Goal: Task Accomplishment & Management: Use online tool/utility

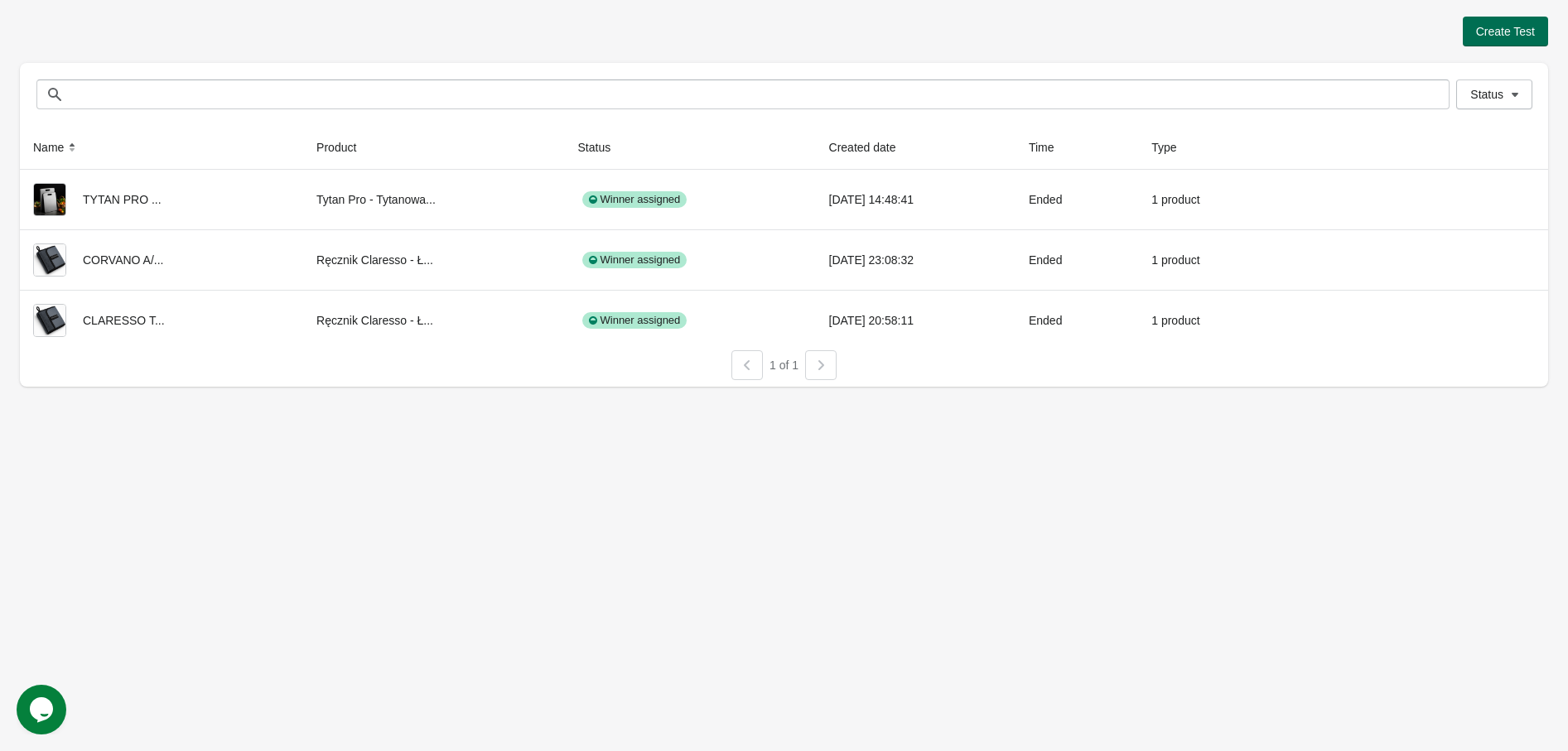
click at [1543, 40] on button "Create Test" at bounding box center [1505, 32] width 86 height 30
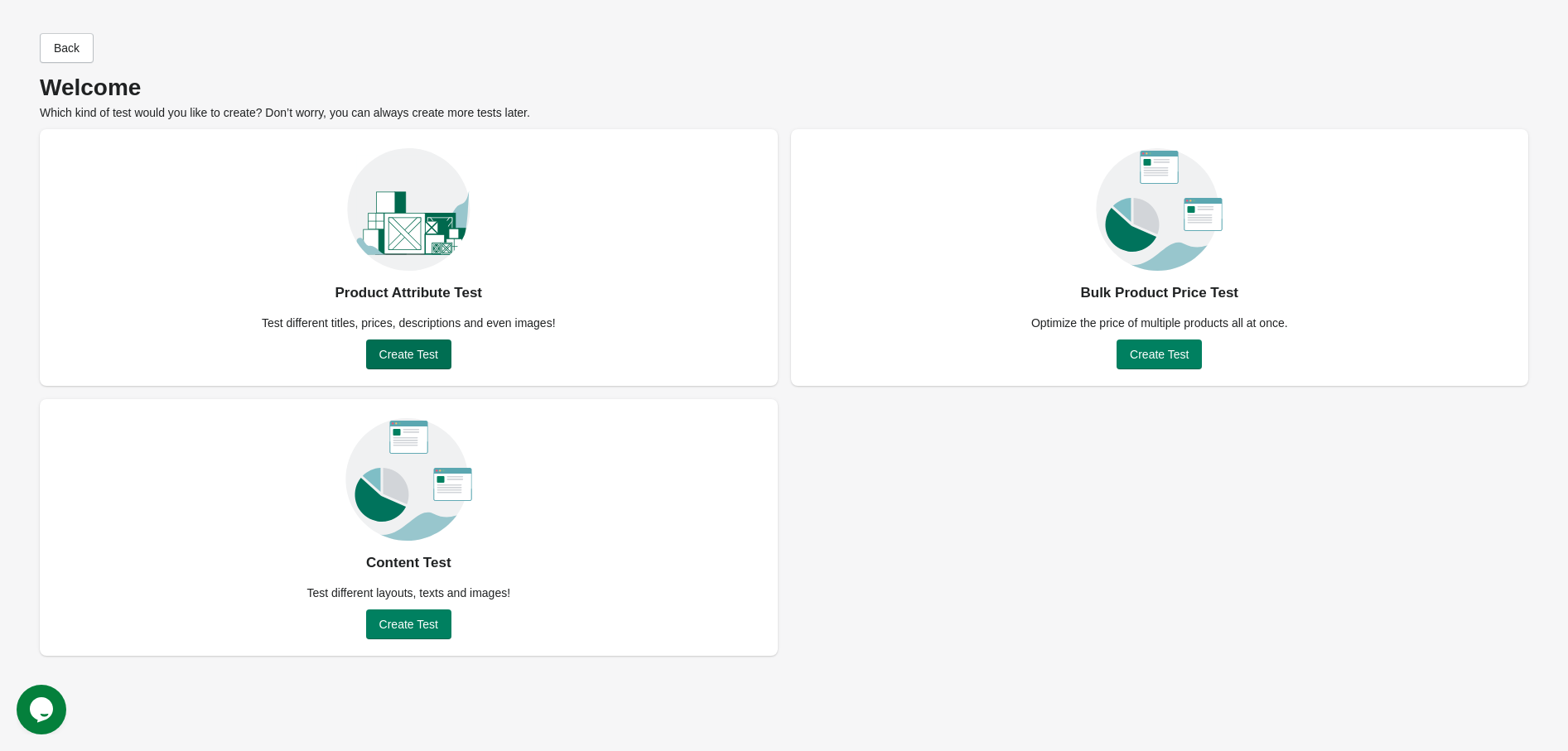
click at [396, 359] on span "Create Test" at bounding box center [408, 355] width 58 height 13
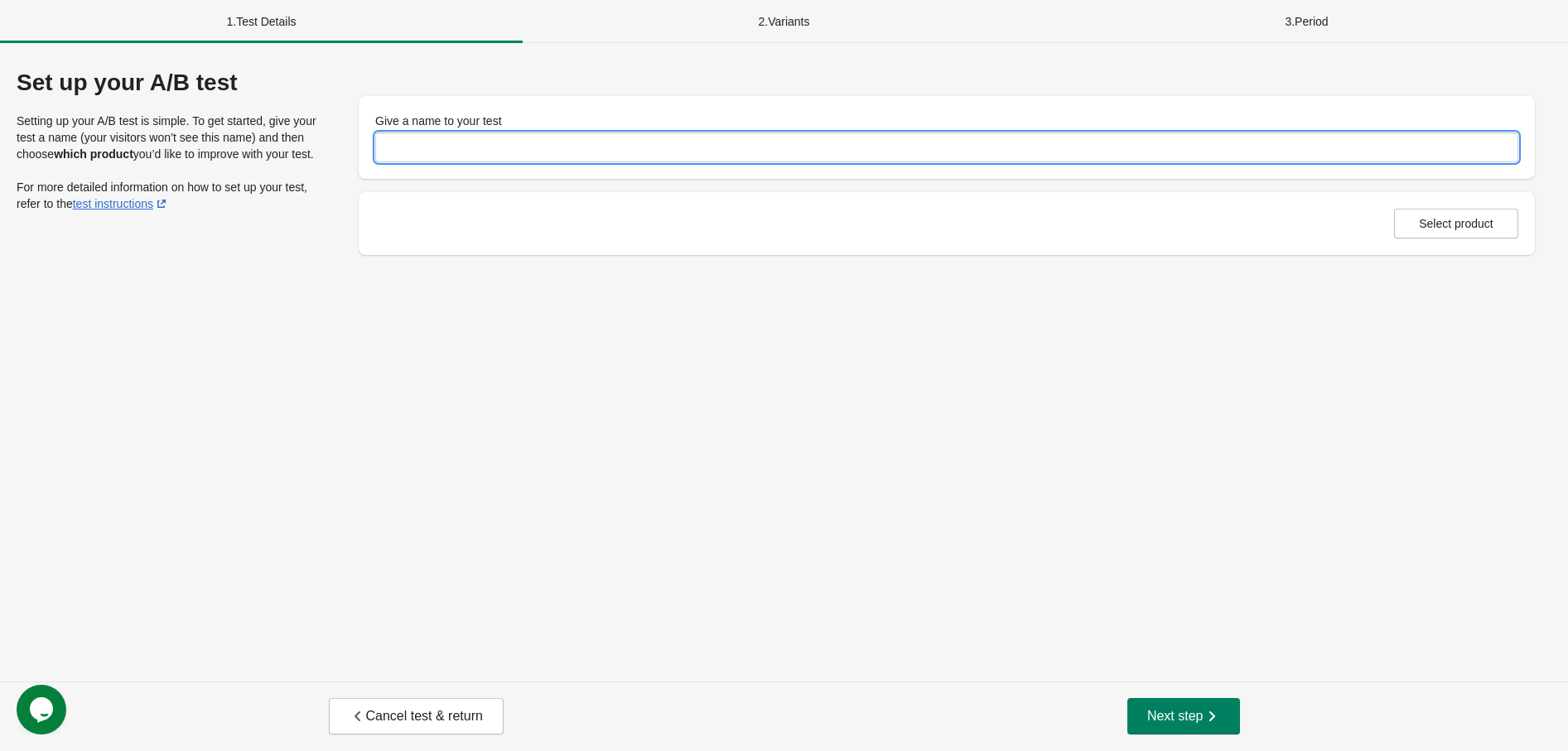
click at [488, 146] on input "Give a name to your test" at bounding box center [947, 148] width 1143 height 30
drag, startPoint x: 597, startPoint y: 133, endPoint x: 441, endPoint y: 152, distance: 157.2
click at [441, 152] on input "**********" at bounding box center [947, 148] width 1143 height 30
type input "**********"
click at [1442, 224] on span "Select product" at bounding box center [1455, 224] width 74 height 13
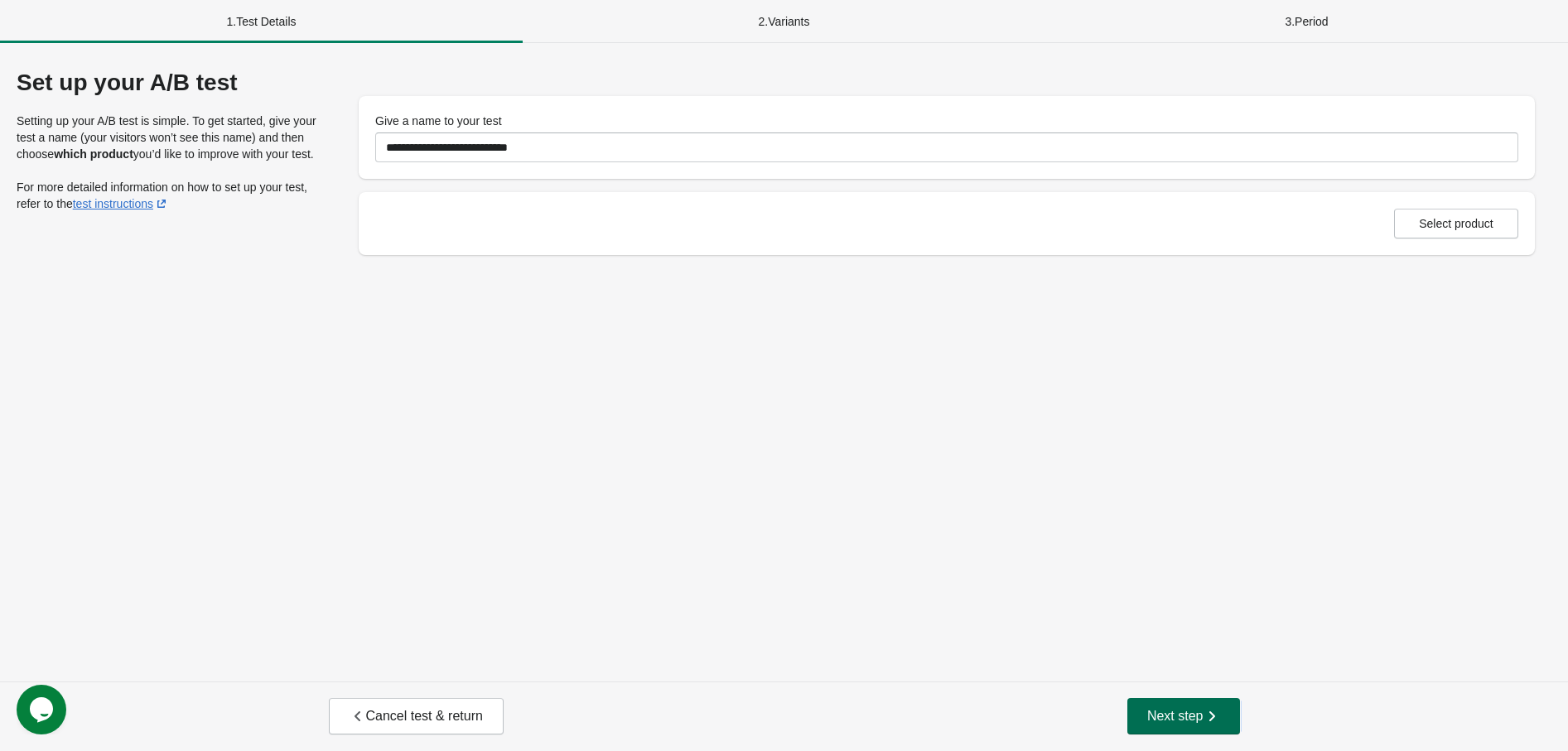
click at [1149, 708] on span "Next step" at bounding box center [1183, 716] width 72 height 17
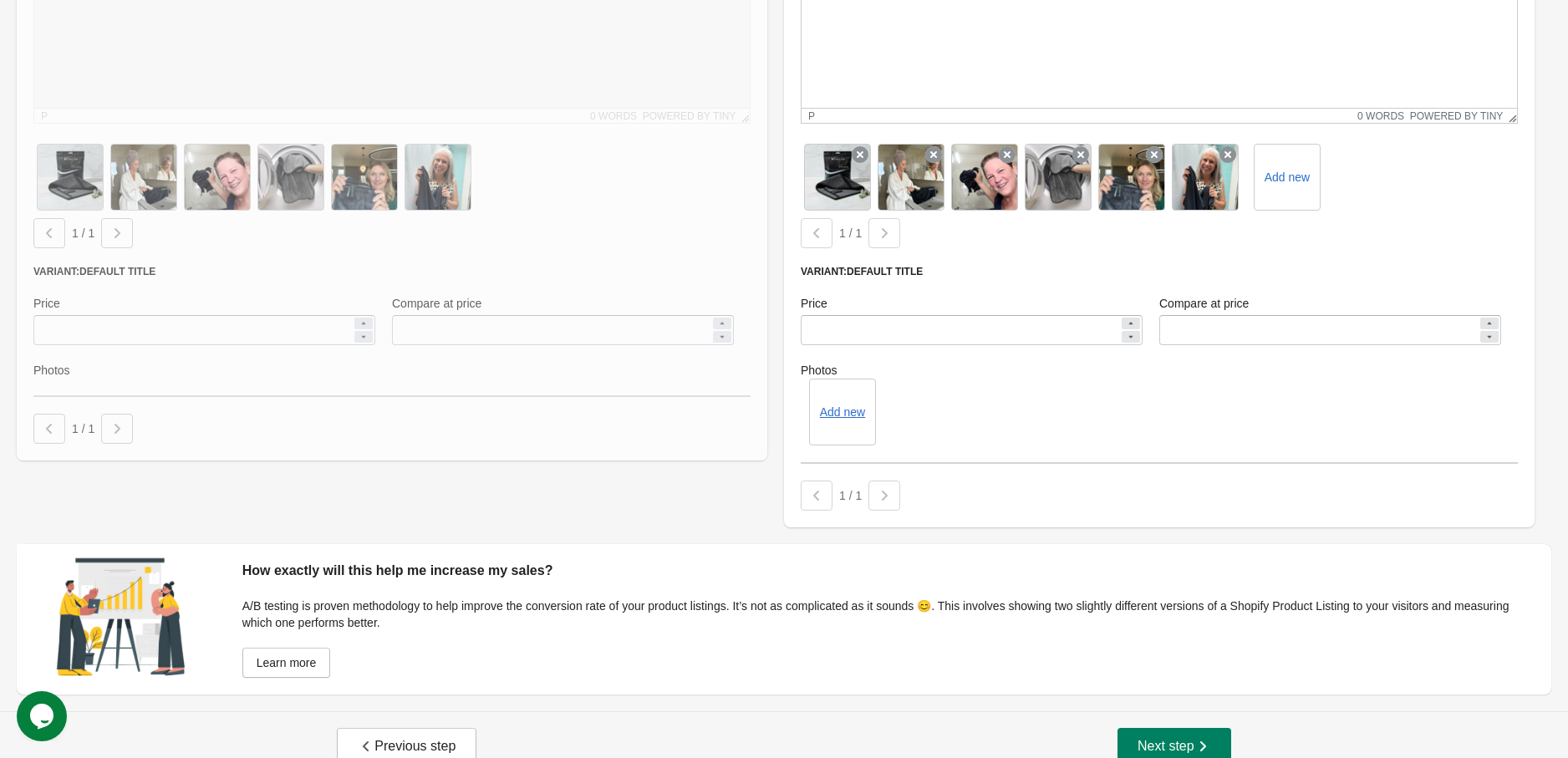
scroll to position [474, 0]
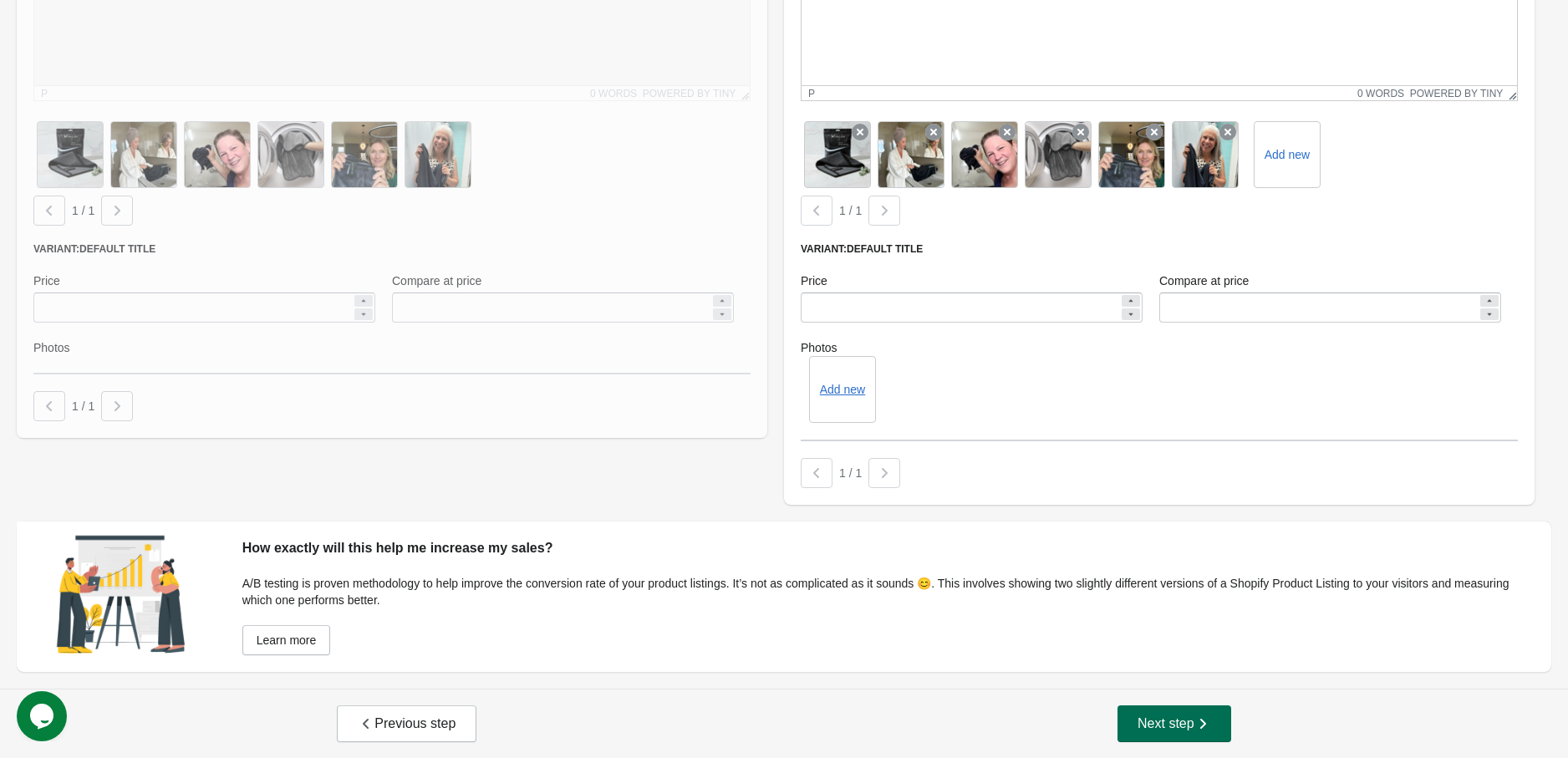
click at [1156, 721] on span "Next step" at bounding box center [1174, 724] width 73 height 17
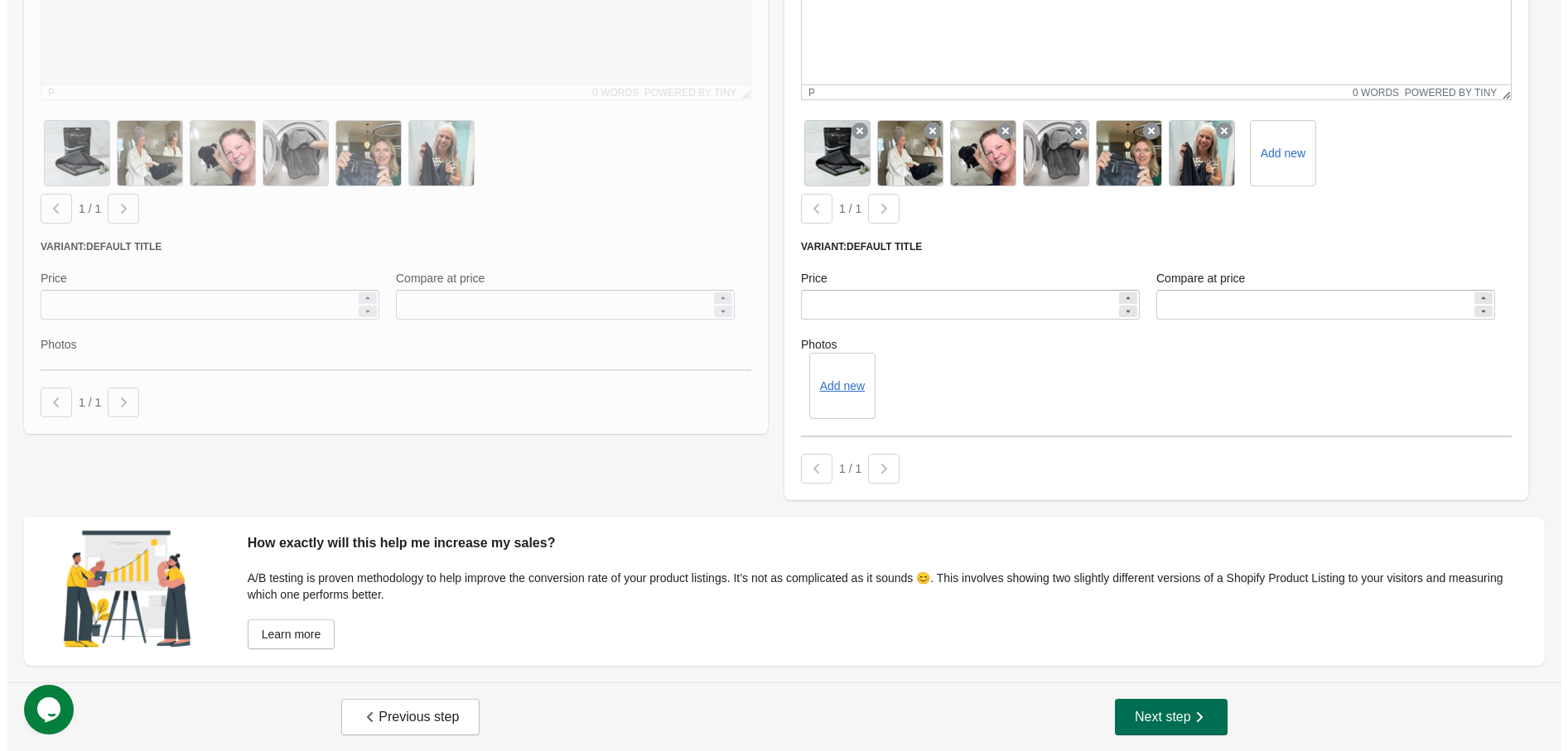
scroll to position [0, 0]
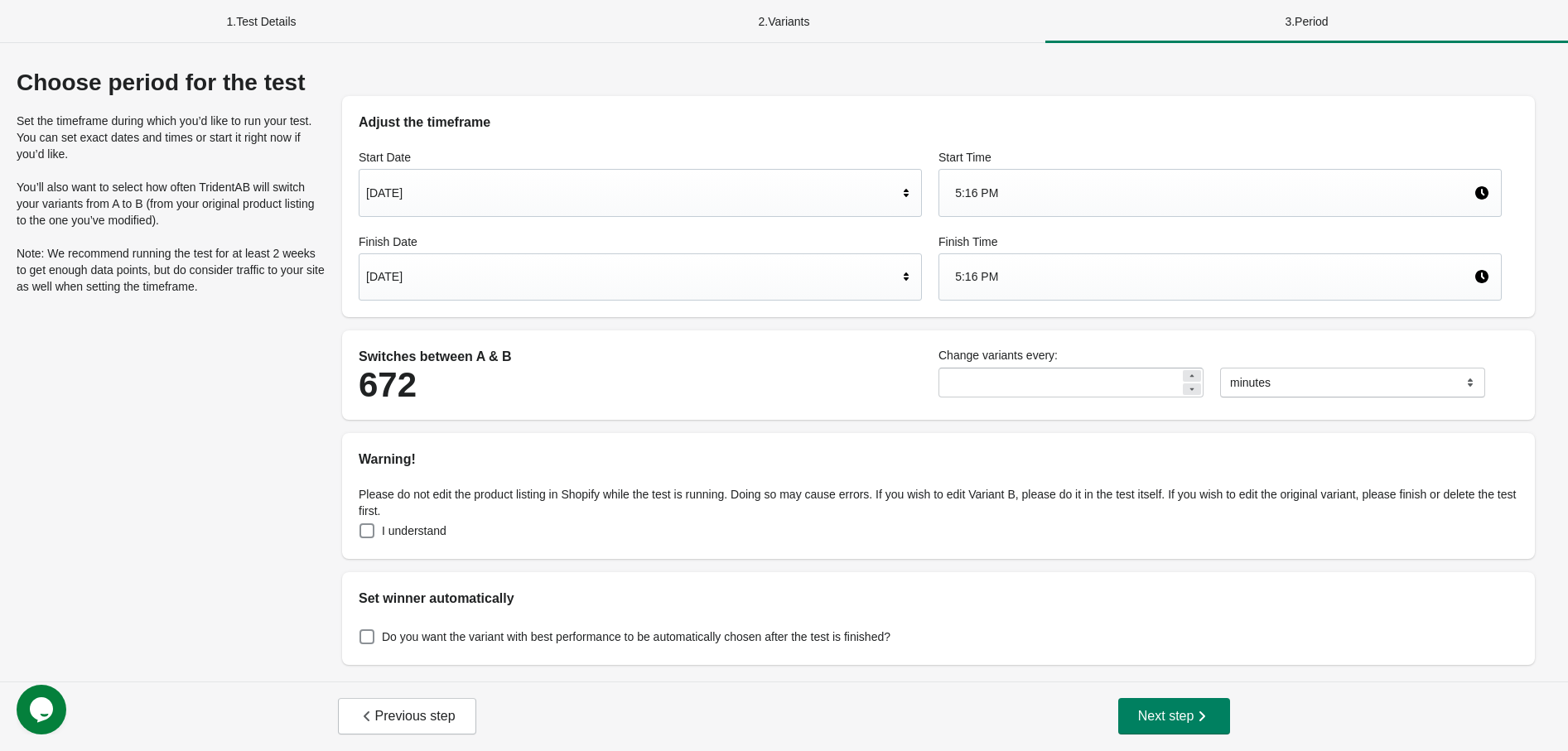
click at [313, 20] on div "1 . Test Details" at bounding box center [261, 22] width 522 height 43
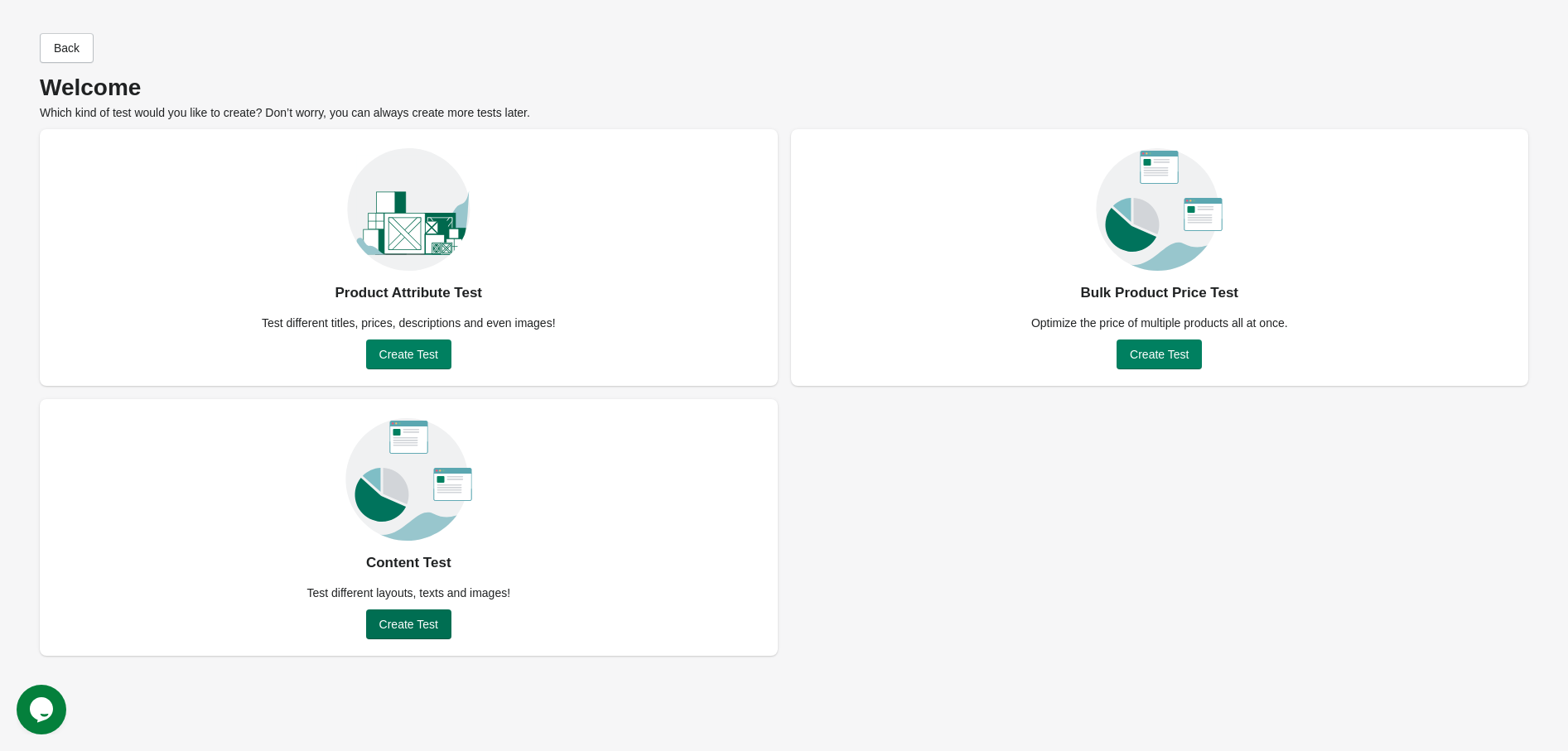
click at [420, 617] on span "Create Test" at bounding box center [408, 624] width 58 height 13
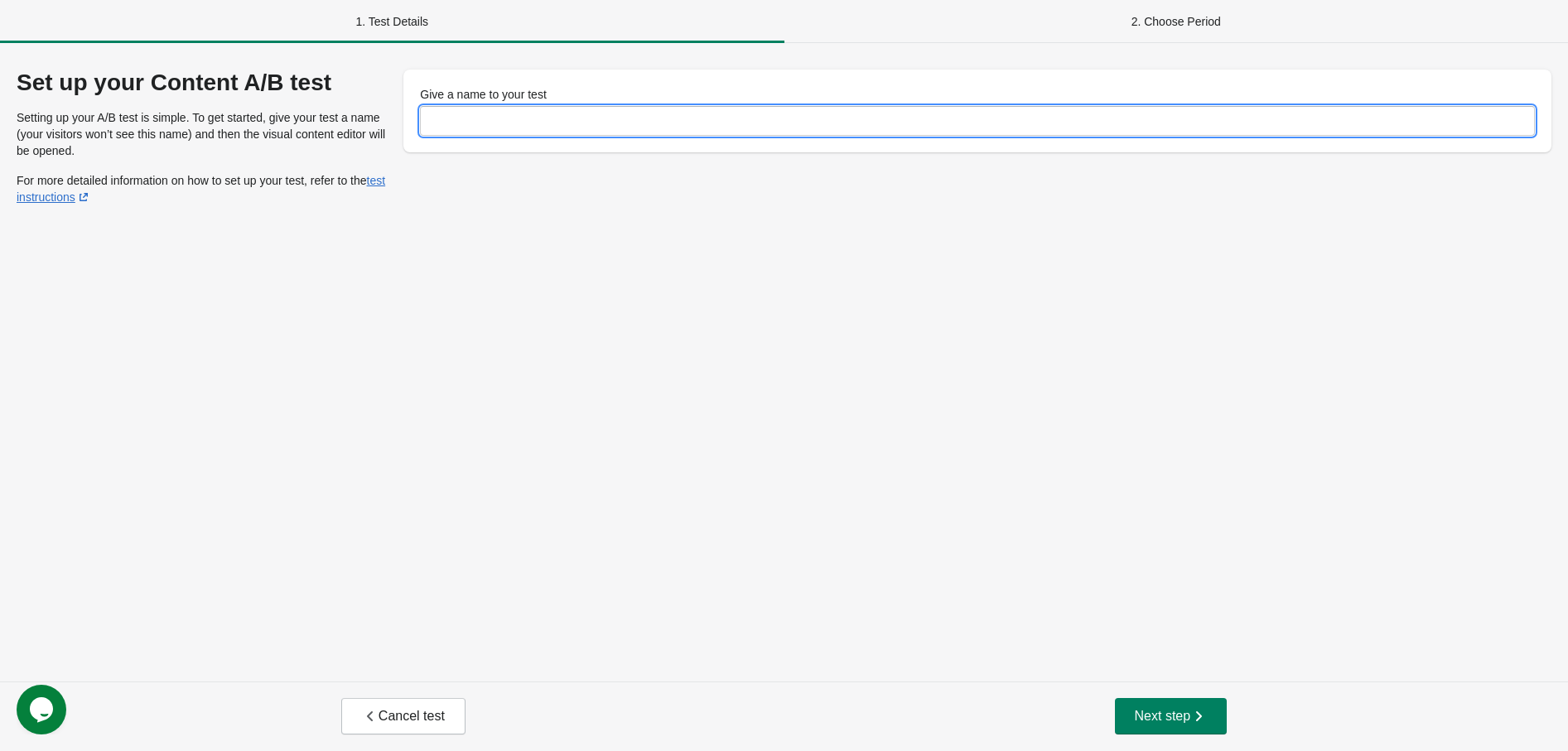
click at [488, 115] on input "Give a name to your test" at bounding box center [977, 121] width 1114 height 30
type input "**********"
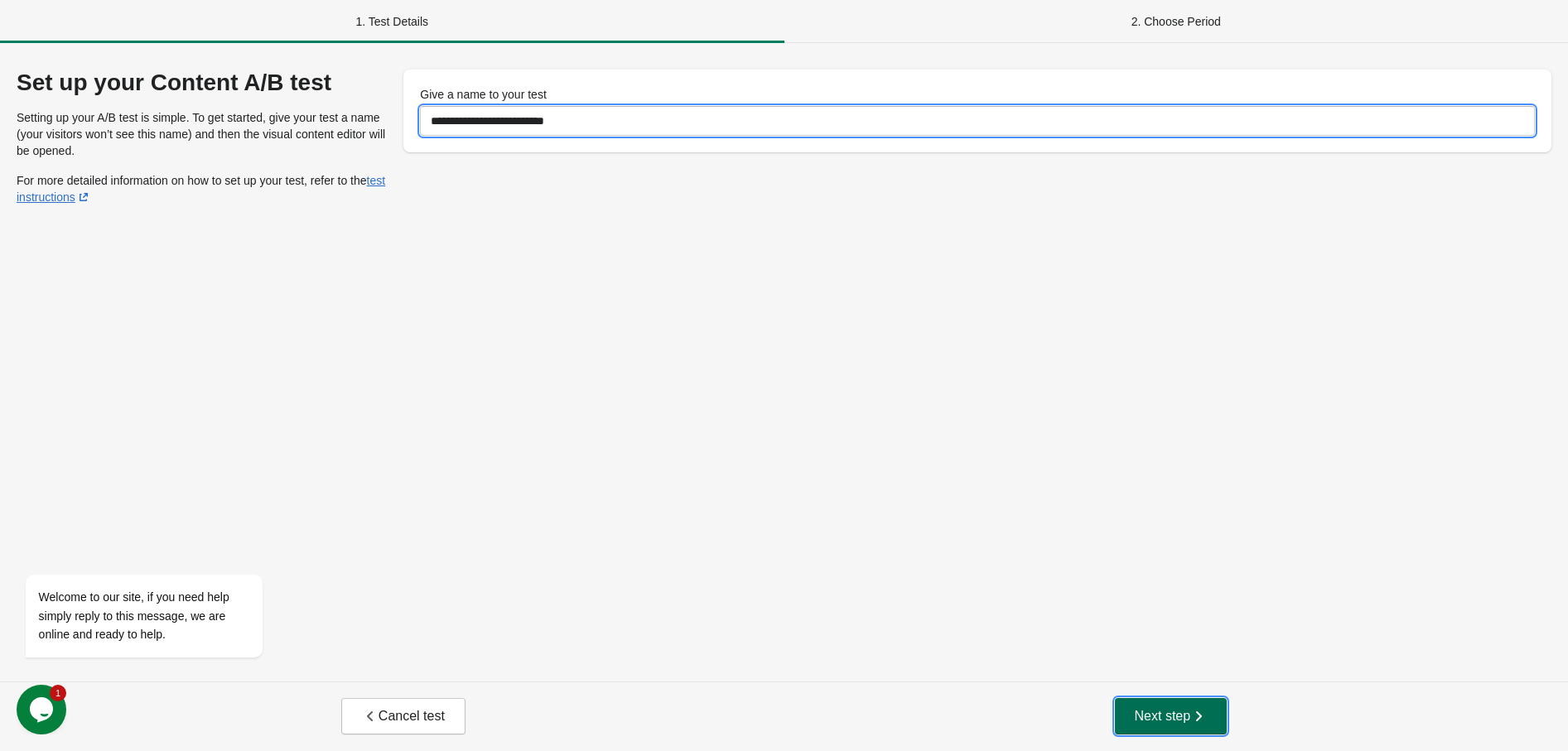
click at [1212, 730] on button "Next step" at bounding box center [1171, 716] width 113 height 37
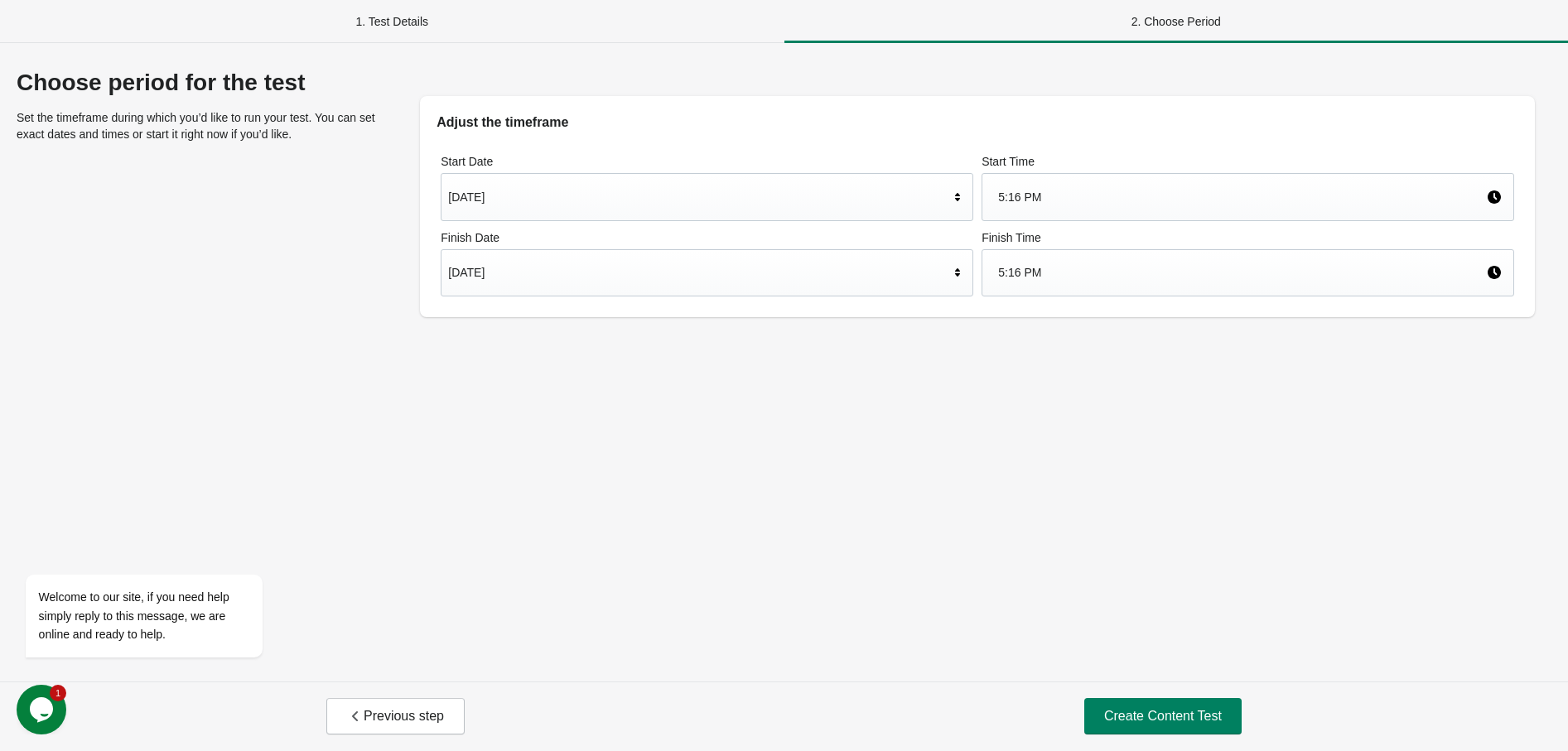
click at [766, 182] on div "[DATE]" at bounding box center [698, 197] width 501 height 31
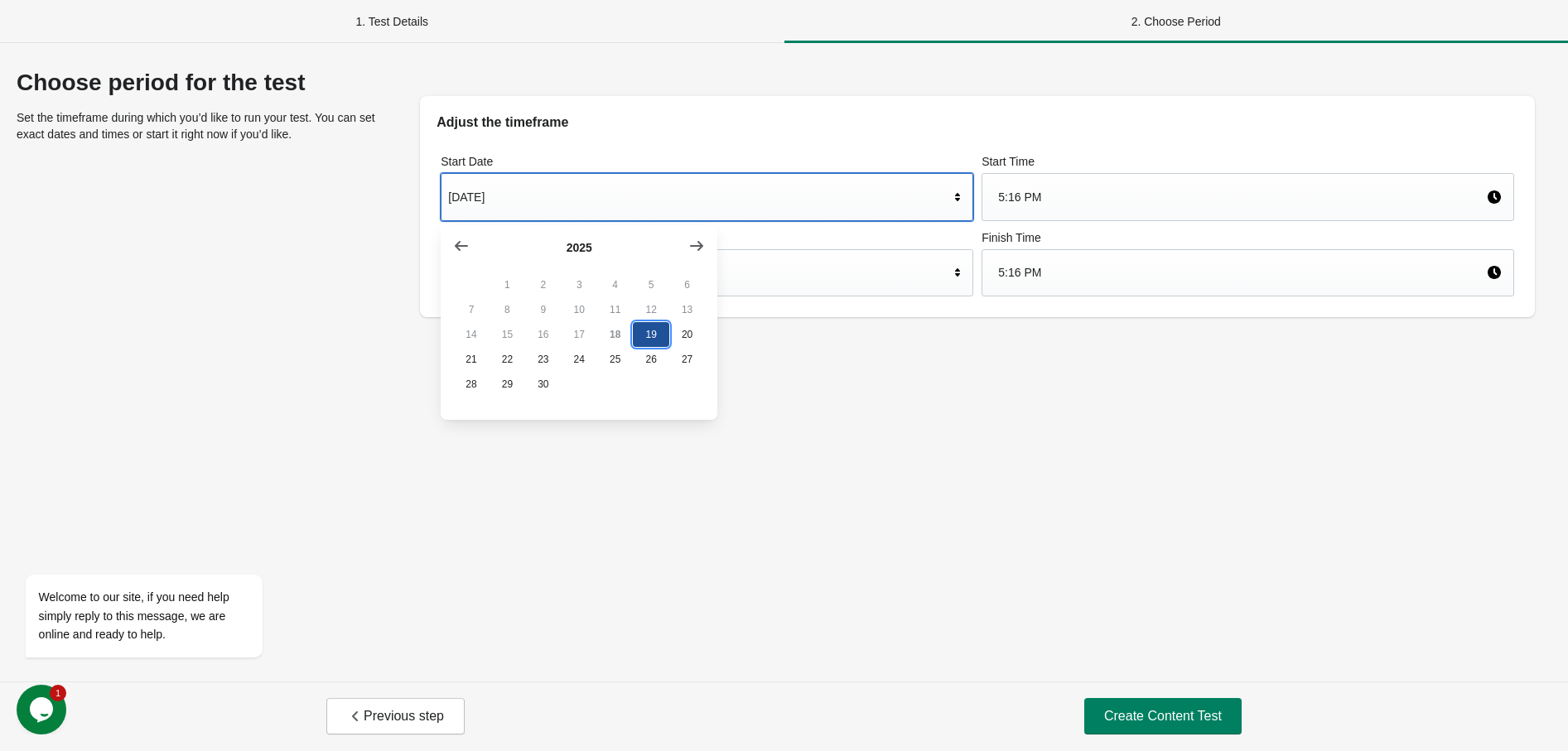
click at [666, 338] on button "19" at bounding box center [650, 334] width 36 height 24
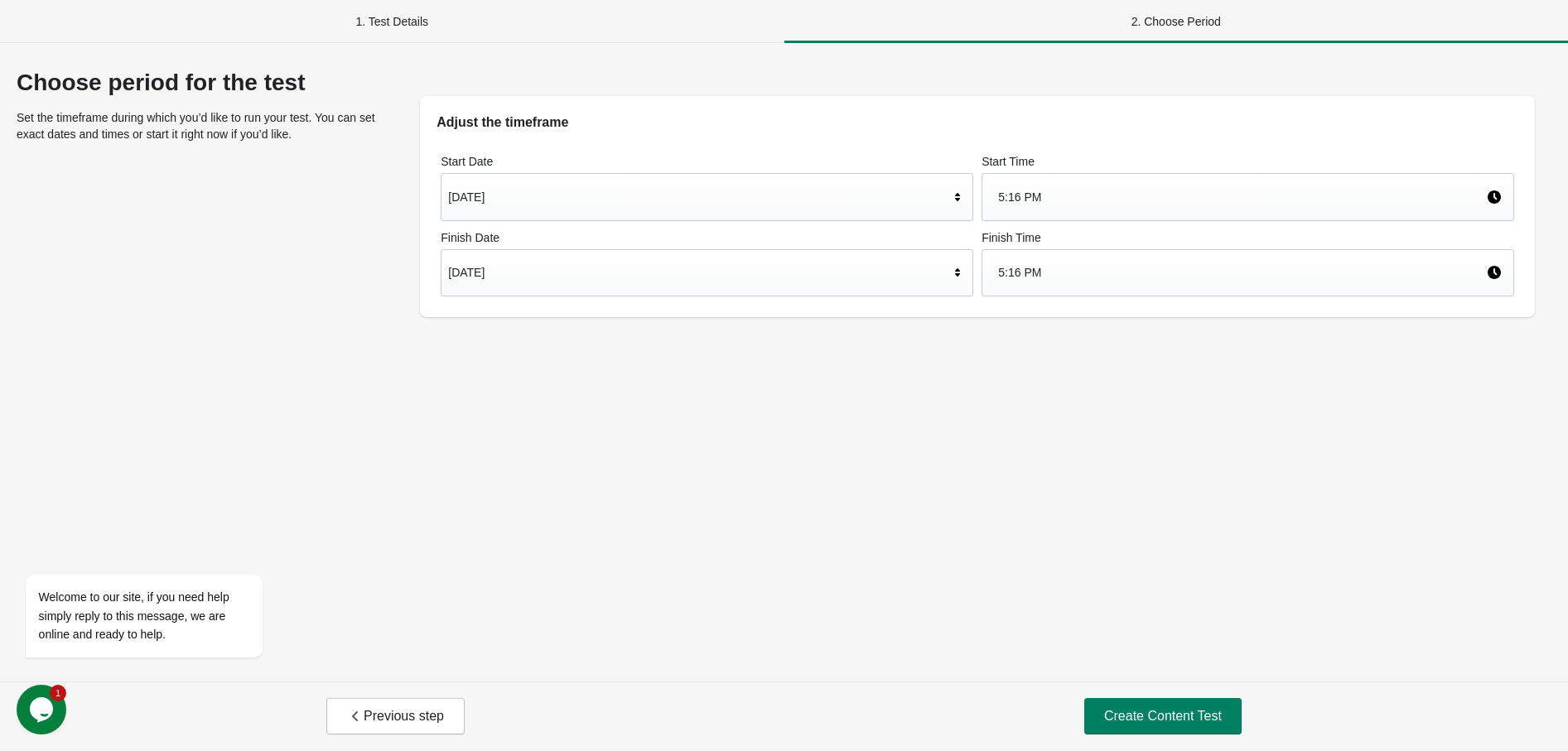
click at [1096, 186] on div "5:16 PM" at bounding box center [1241, 197] width 488 height 31
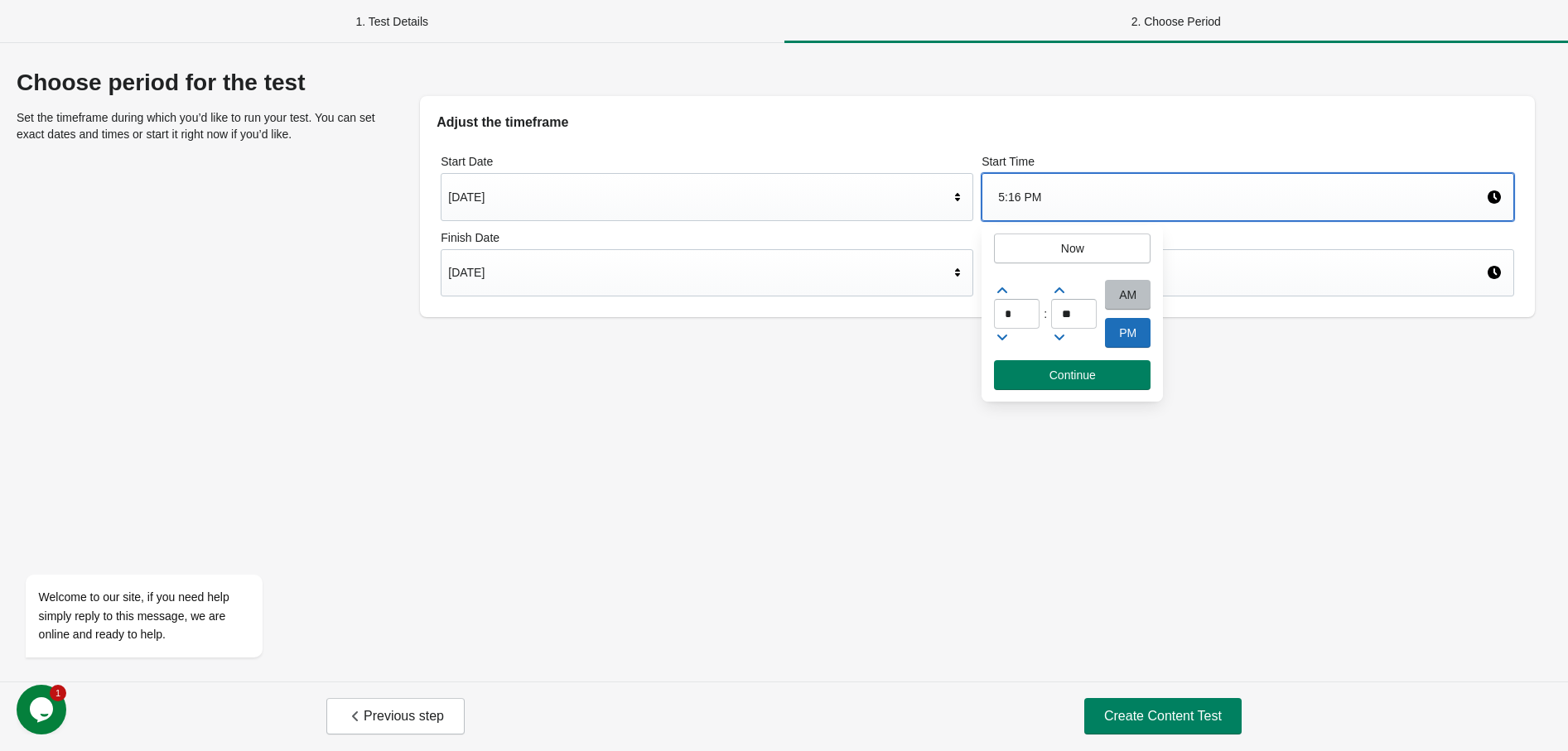
click at [1112, 280] on div "AM" at bounding box center [1128, 295] width 45 height 30
click at [1127, 292] on div "AM" at bounding box center [1128, 295] width 45 height 30
drag, startPoint x: 1024, startPoint y: 308, endPoint x: 800, endPoint y: 264, distance: 228.3
click at [912, 309] on div "1. Test Details 2. Choose Period Choose period for the test Set the timeframe d…" at bounding box center [784, 376] width 1568 height 751
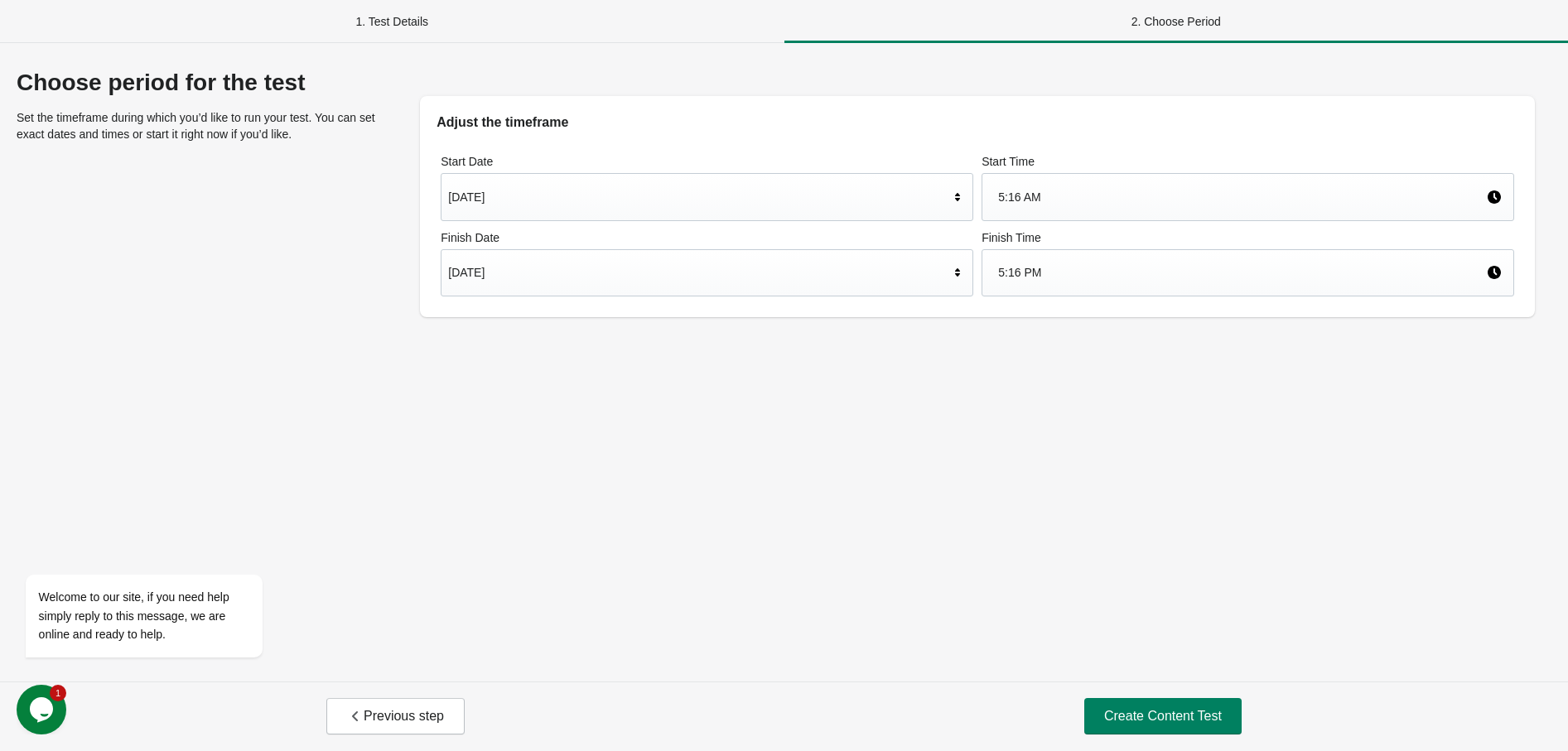
click at [1119, 203] on div "5:16 AM" at bounding box center [1241, 197] width 488 height 31
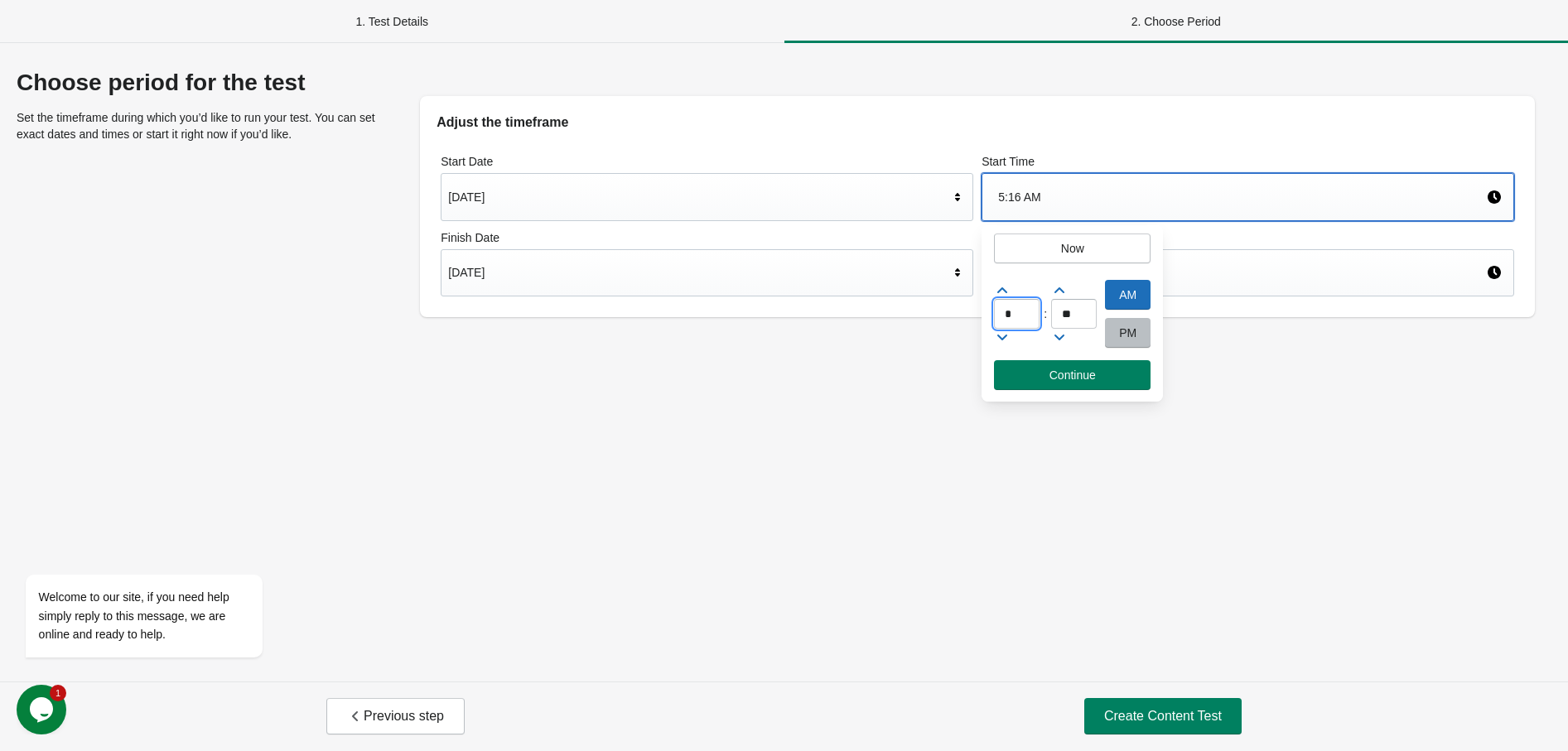
click at [1031, 313] on input "*" at bounding box center [1016, 314] width 45 height 30
type input "*"
type input "**"
click at [1070, 381] on span "Continue" at bounding box center [1072, 376] width 46 height 13
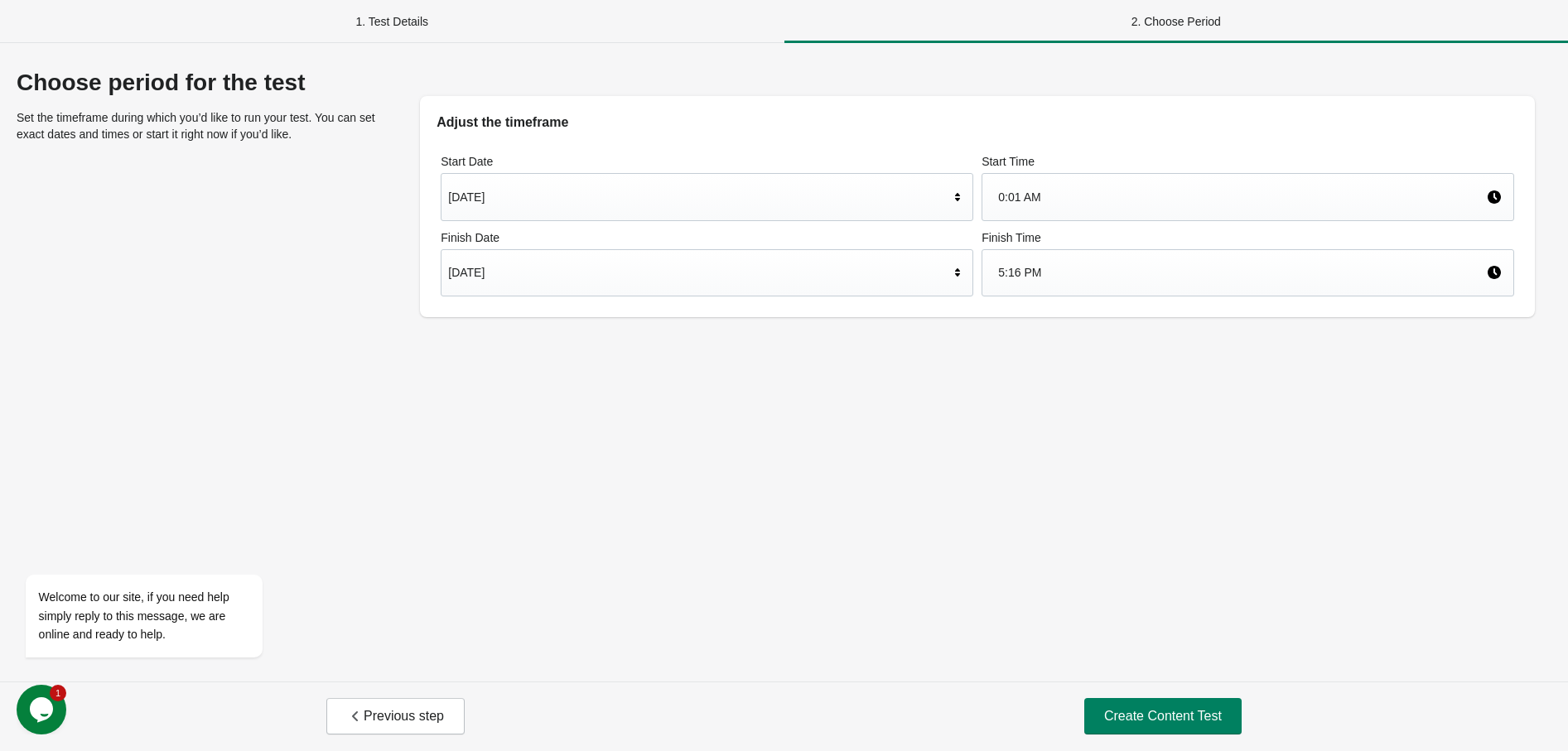
click at [521, 253] on div "[DATE]" at bounding box center [707, 273] width 533 height 48
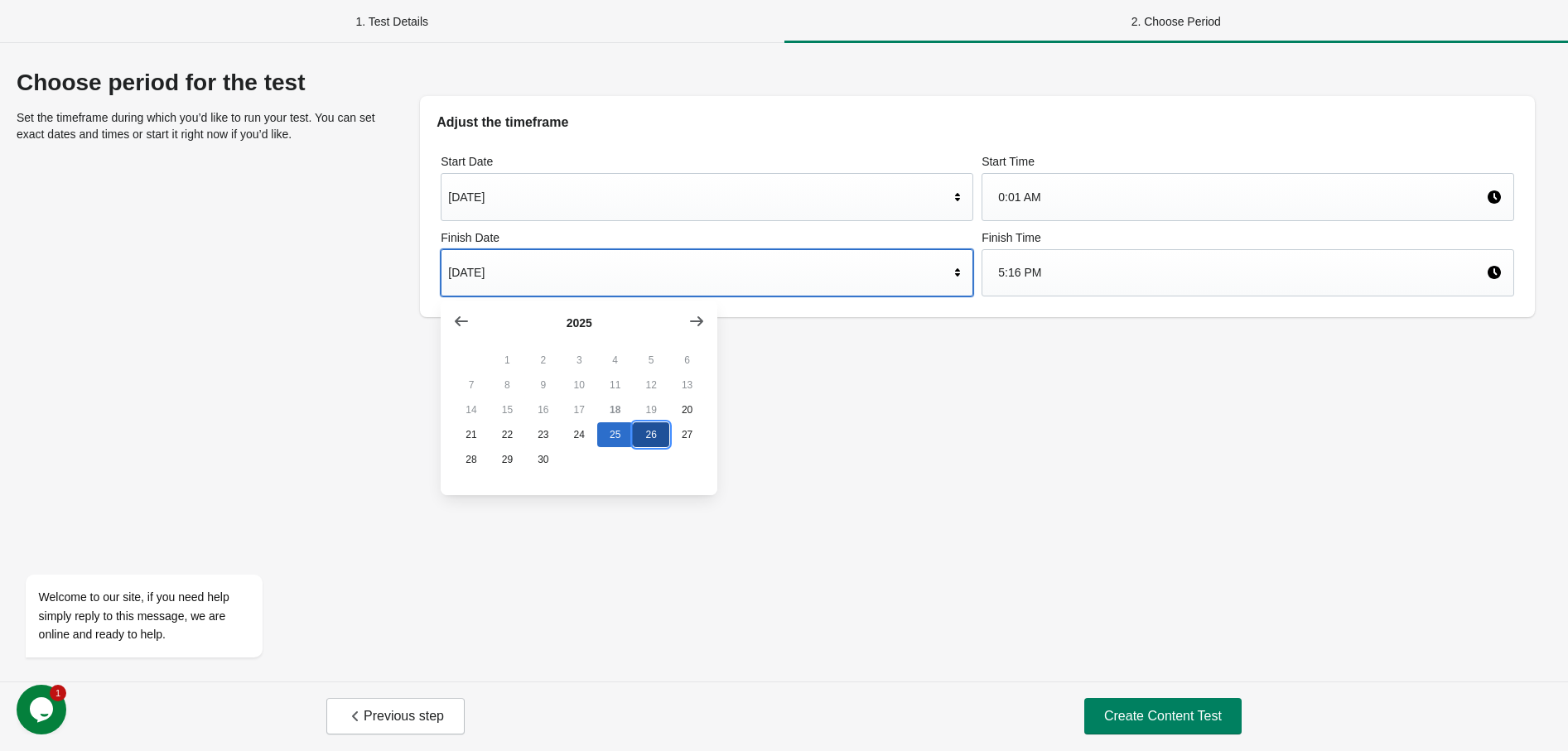
click at [649, 440] on button "26" at bounding box center [650, 435] width 36 height 24
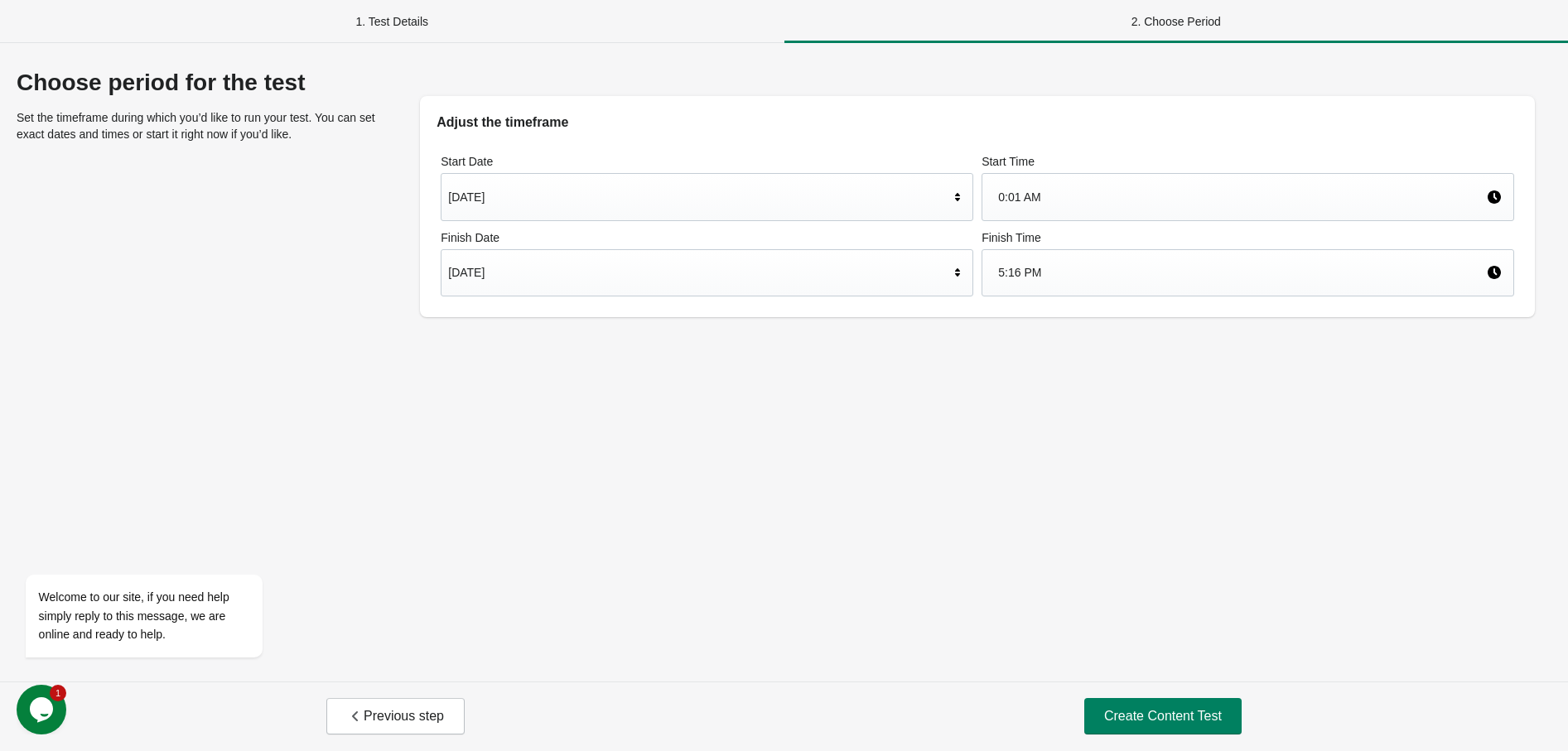
click at [1131, 249] on div "5:16 PM" at bounding box center [1248, 273] width 533 height 48
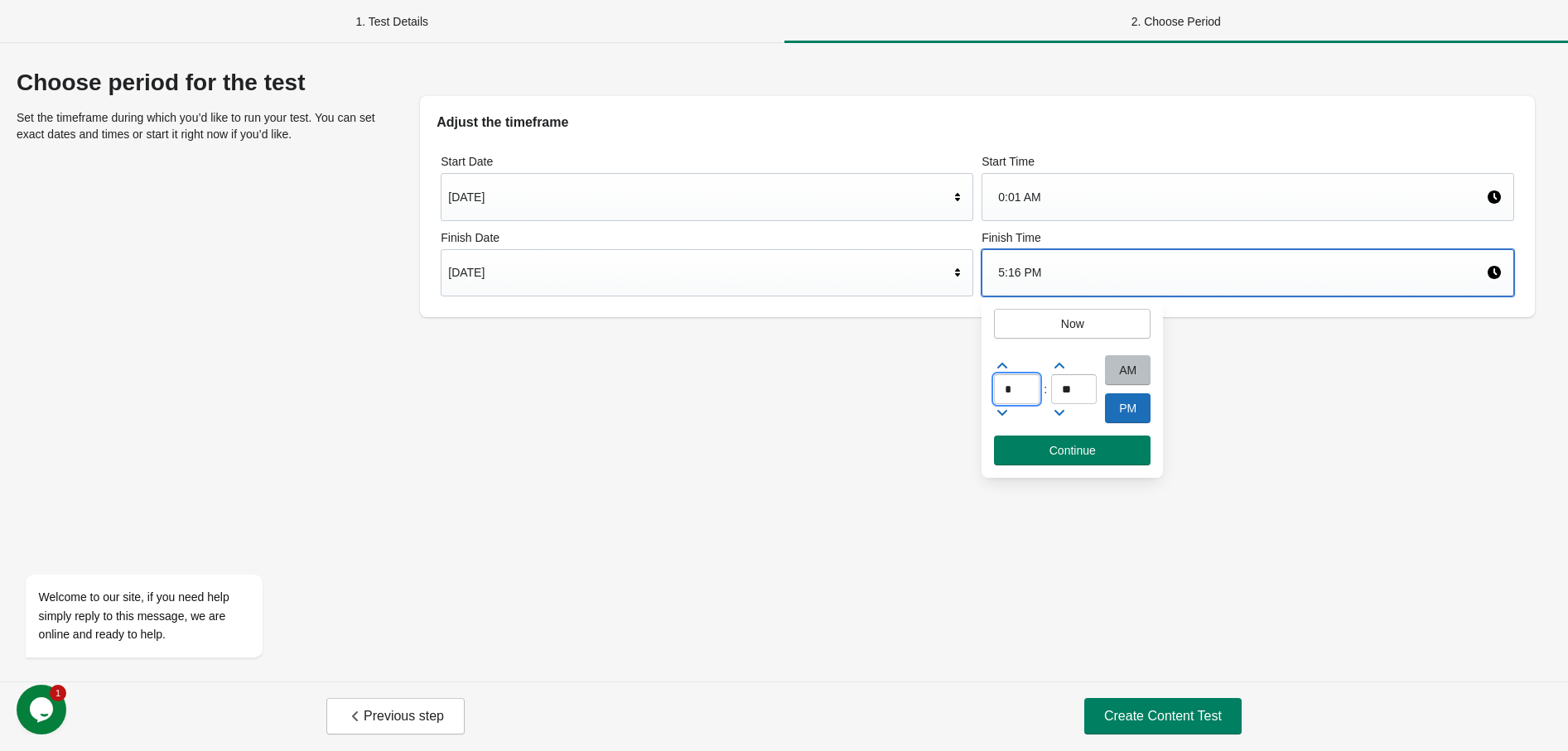
click at [1016, 391] on input "*" at bounding box center [1016, 390] width 45 height 30
type input "**"
click at [1110, 454] on span "Continue" at bounding box center [1072, 451] width 130 height 13
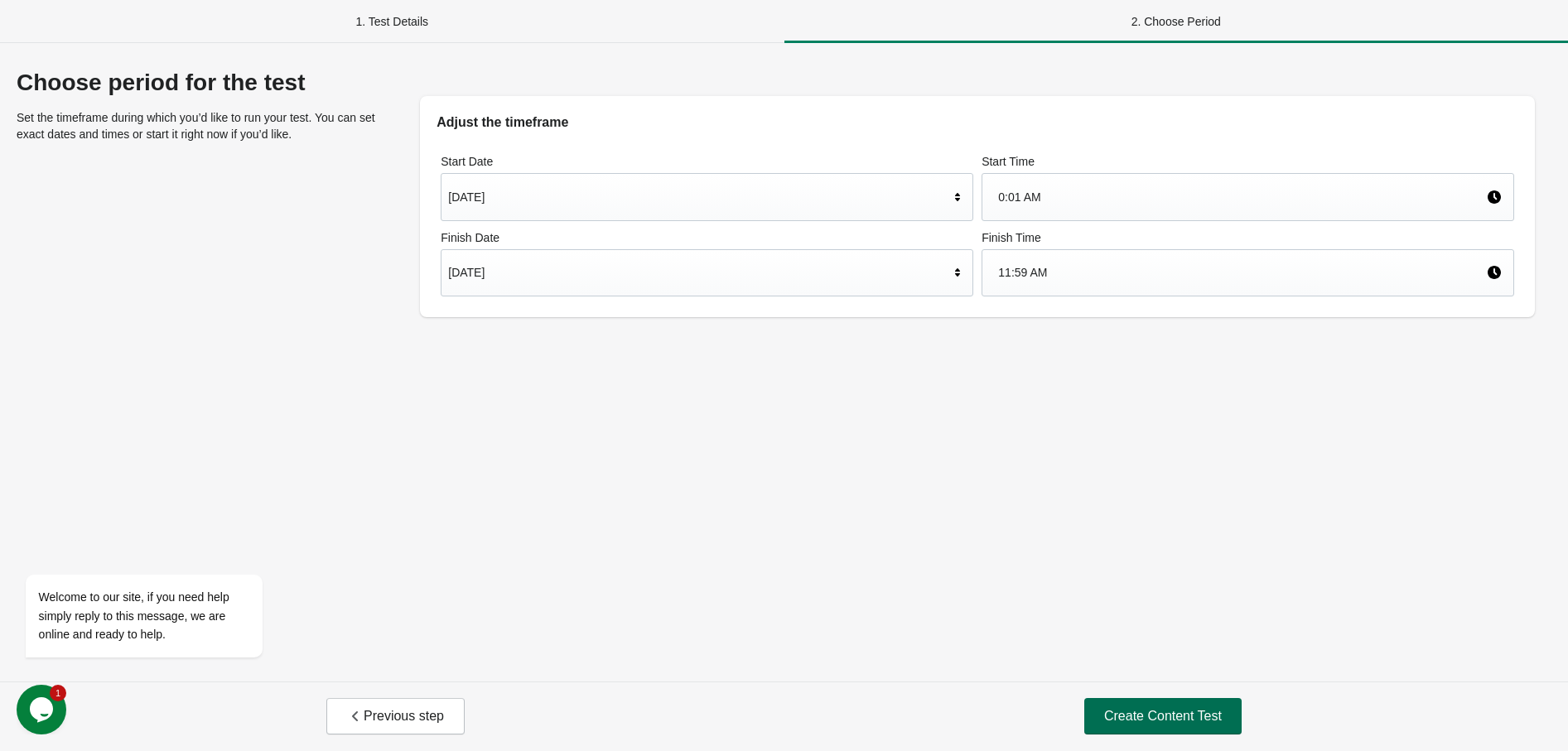
click at [1173, 717] on span "Create Content Test" at bounding box center [1162, 716] width 118 height 17
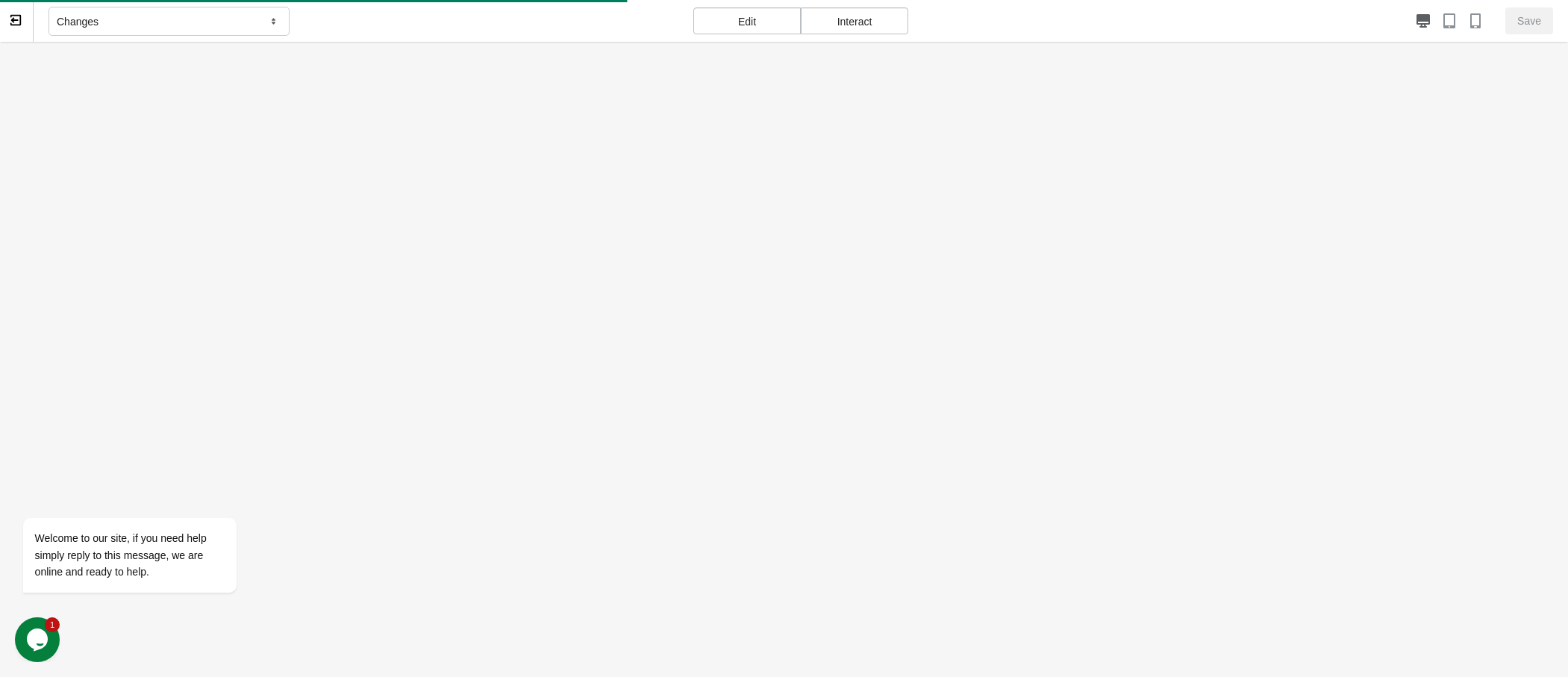
click at [145, 25] on div "Changes" at bounding box center [169, 21] width 241 height 30
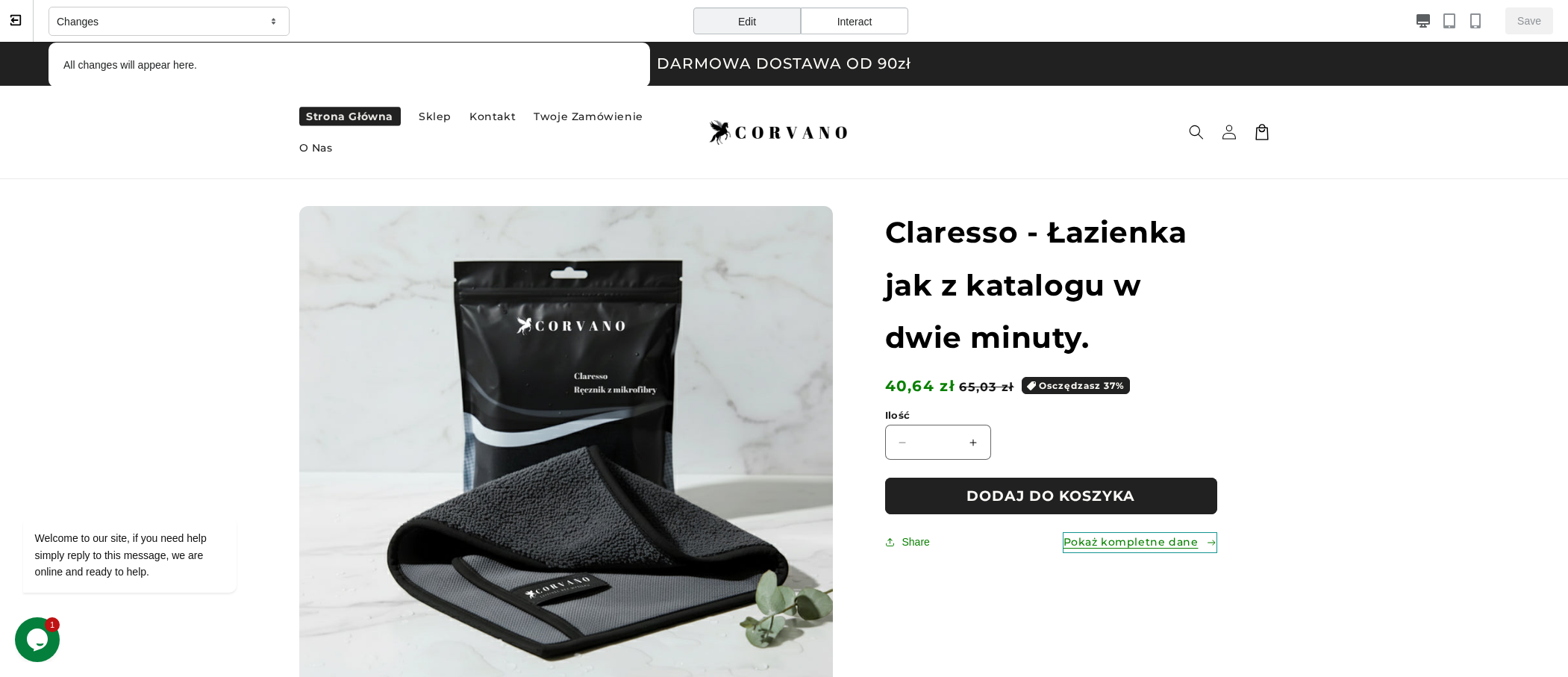
click at [1124, 539] on link "Pokaż kompletne dane" at bounding box center [1140, 542] width 154 height 20
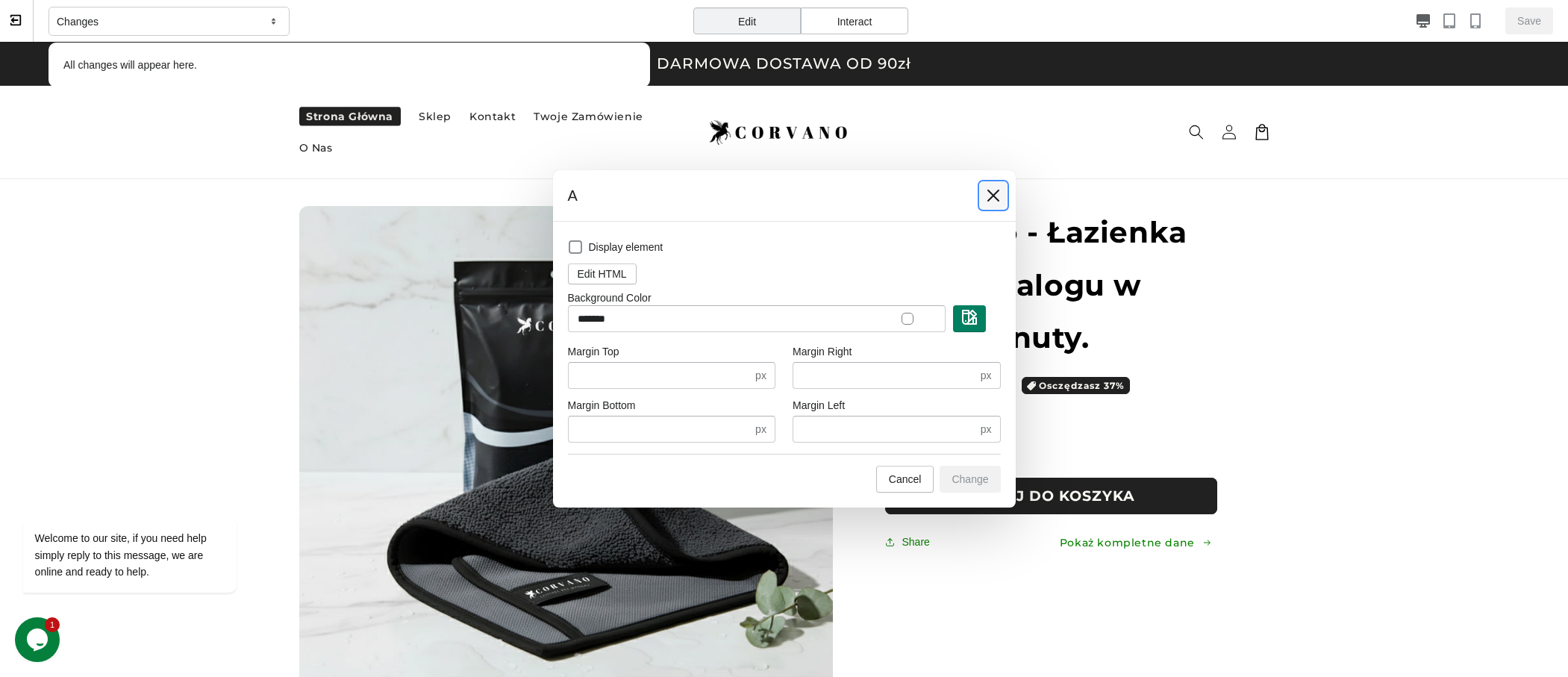
click at [995, 191] on icon at bounding box center [993, 196] width 15 height 15
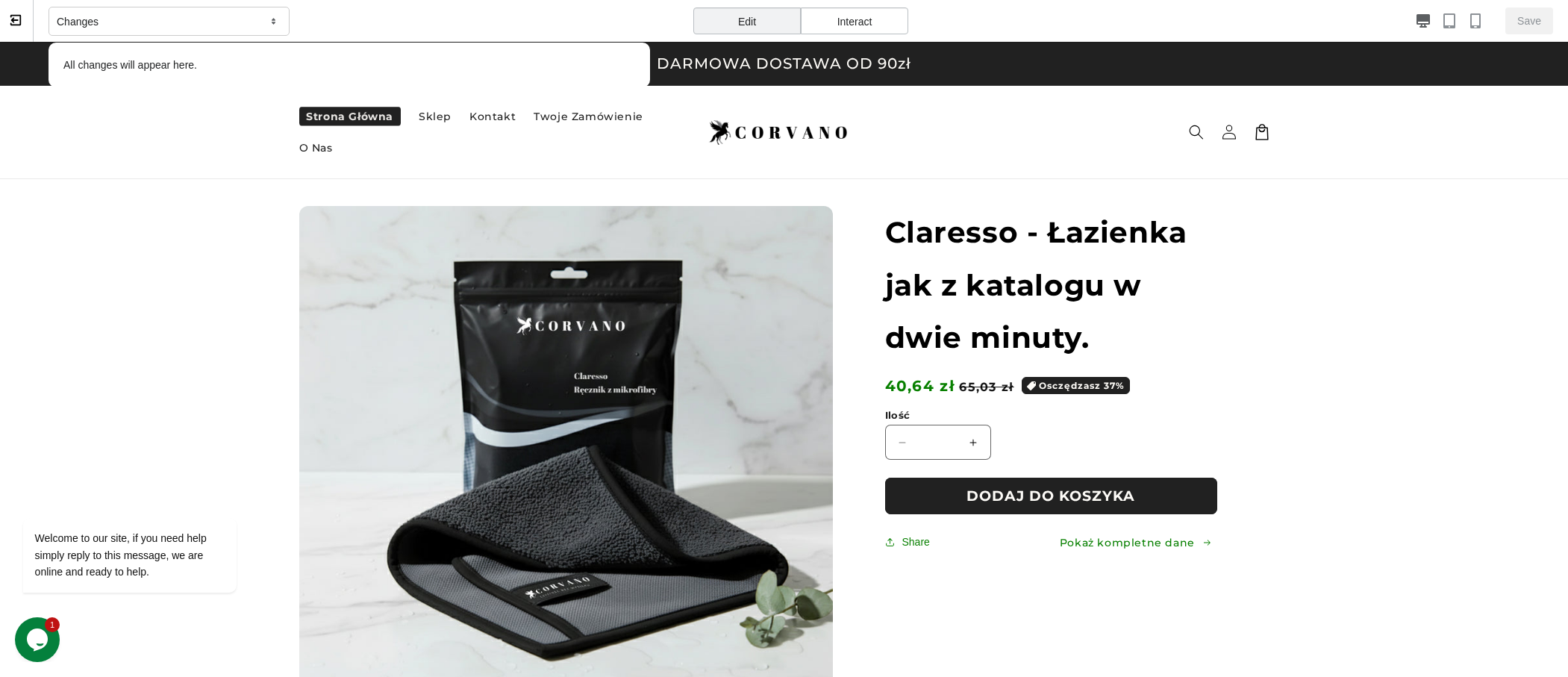
click at [43, 635] on icon "Chat widget" at bounding box center [37, 640] width 21 height 22
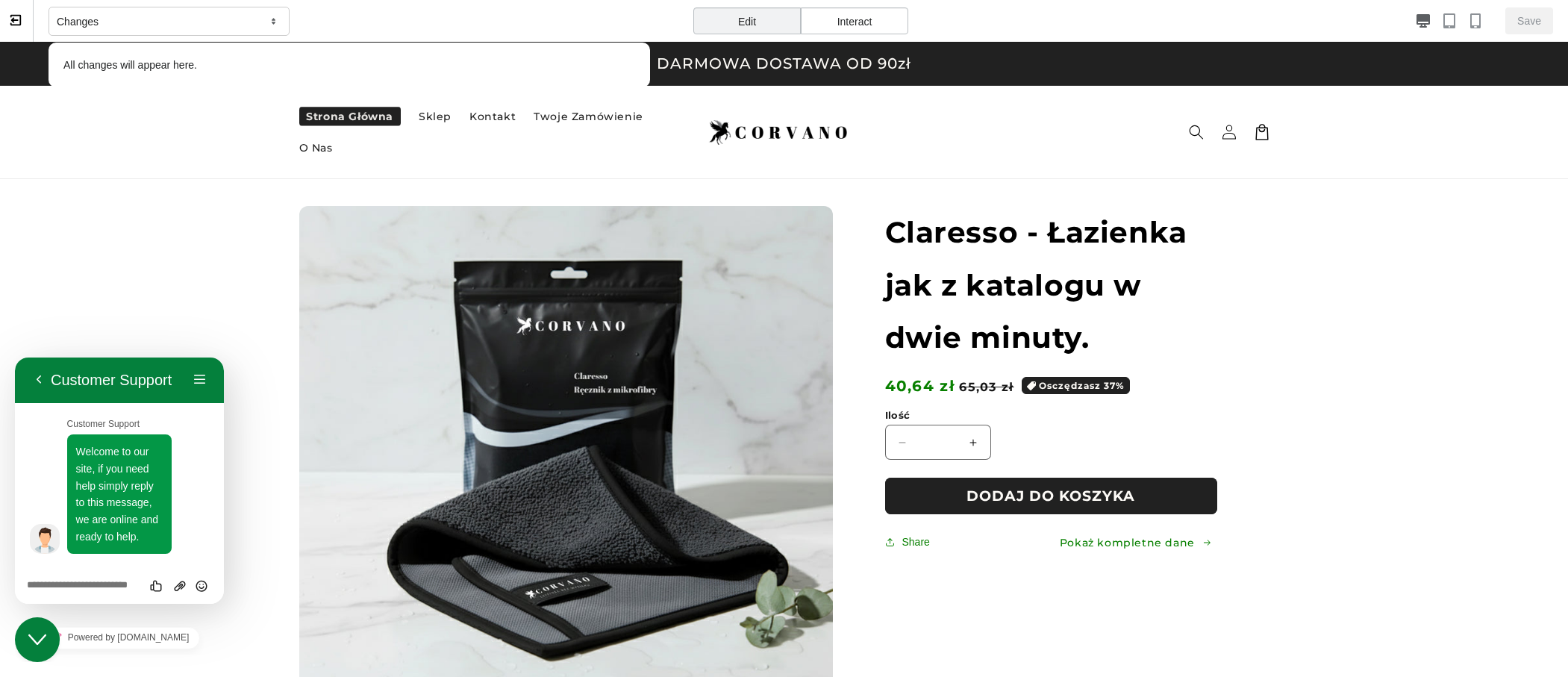
click at [91, 582] on textarea at bounding box center [120, 586] width 185 height 12
click at [100, 582] on textarea at bounding box center [120, 586] width 185 height 12
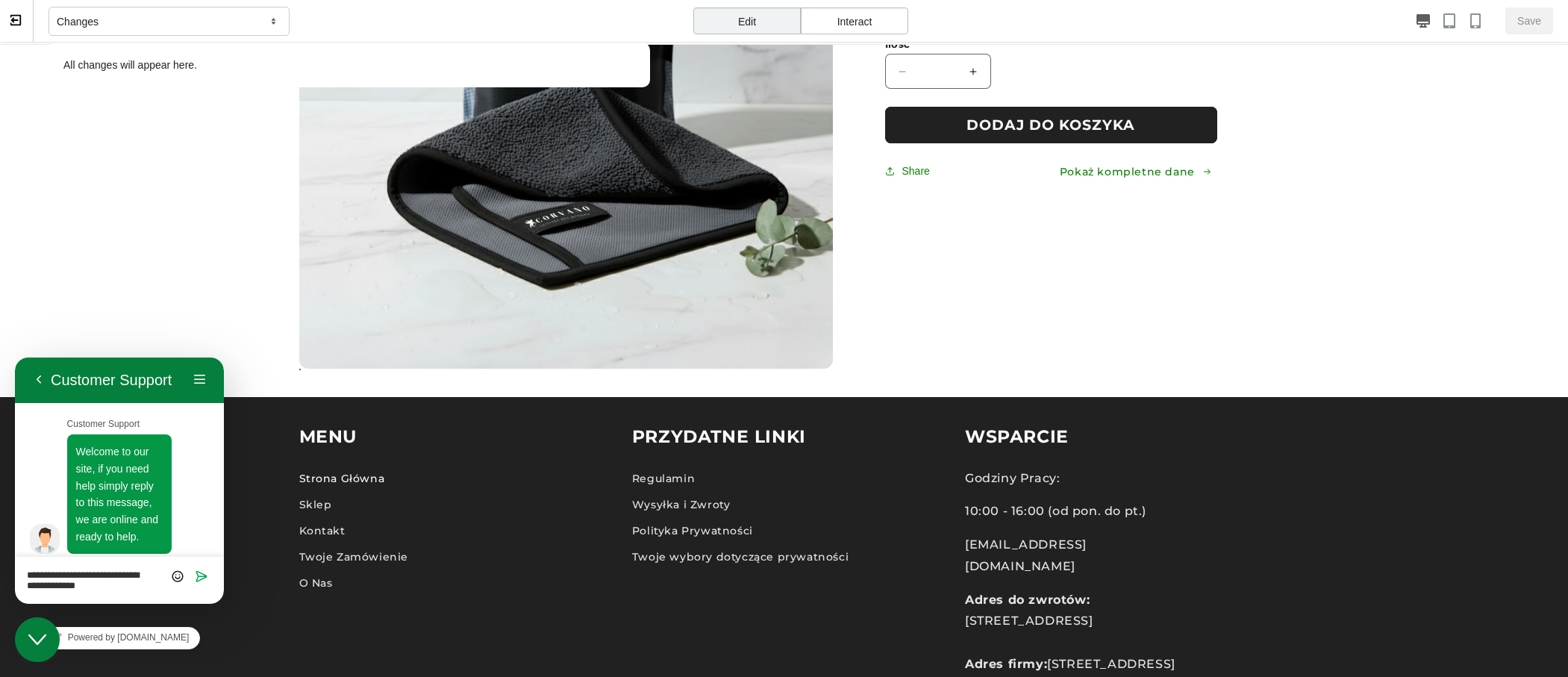
scroll to position [370, 0]
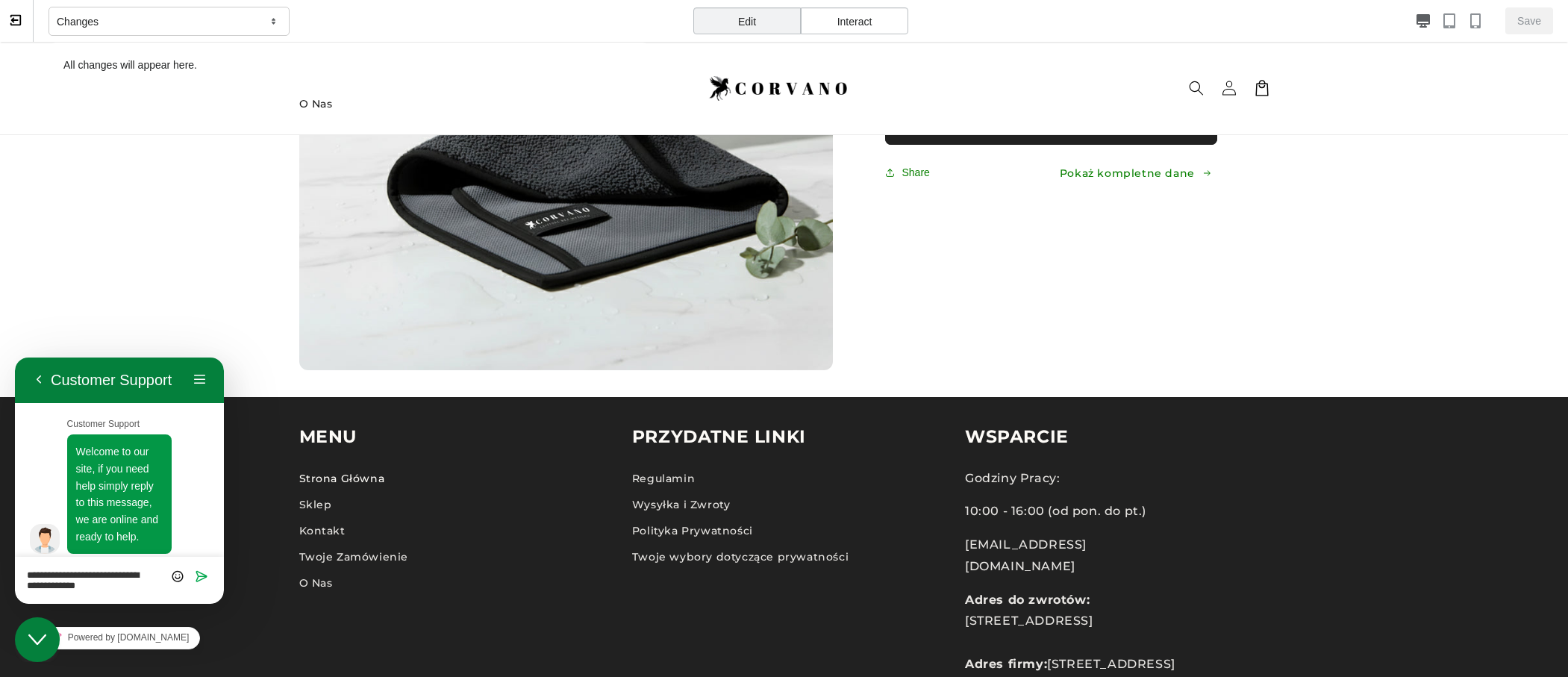
type textarea "**********"
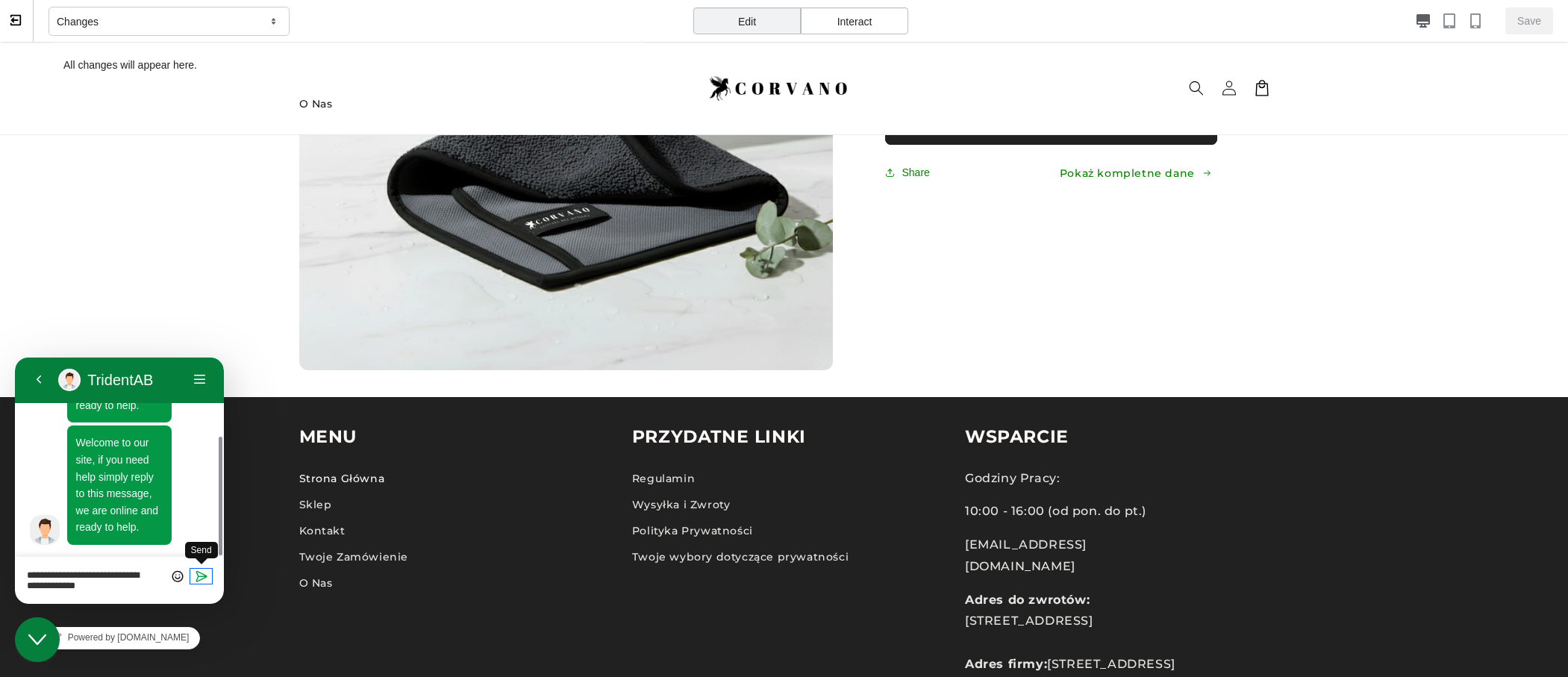
click at [201, 571] on icon "Send" at bounding box center [202, 576] width 14 height 14
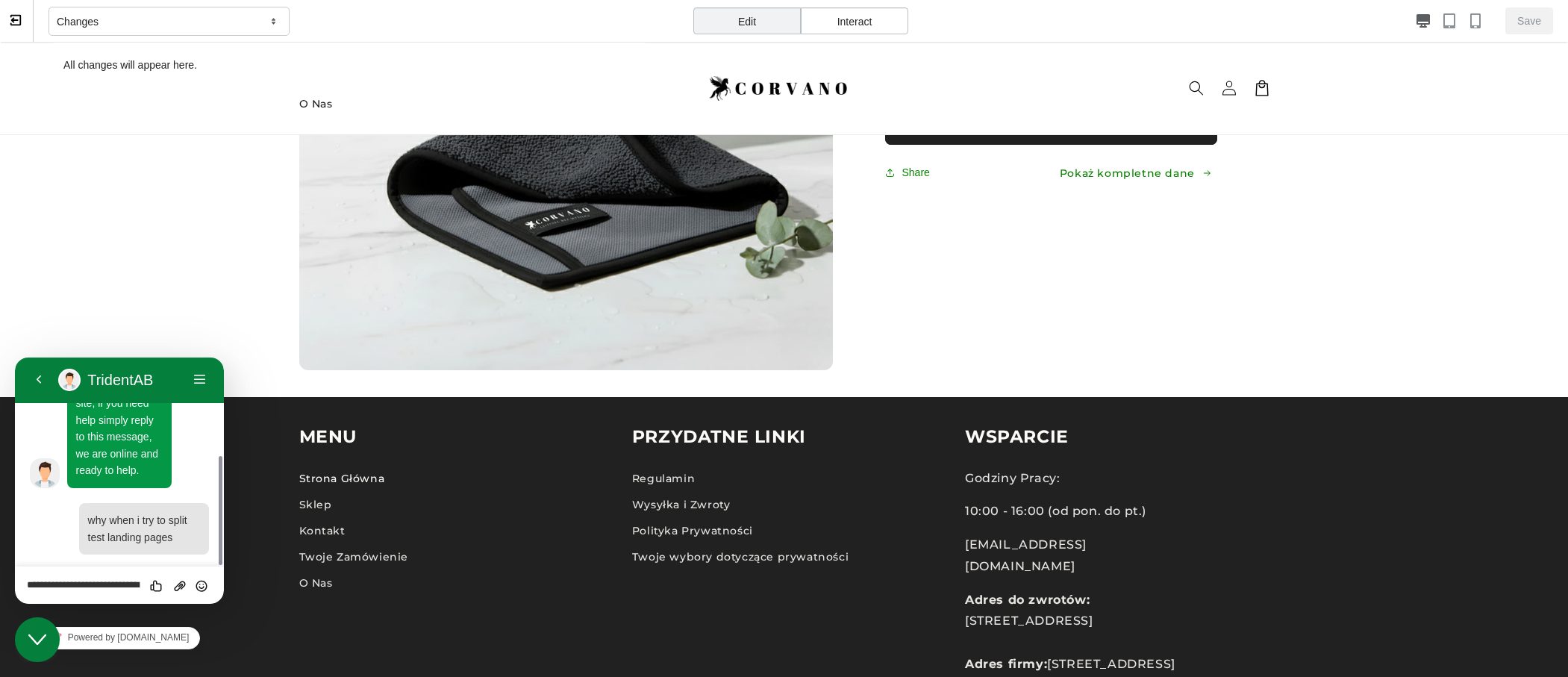
click at [93, 587] on textarea "**********" at bounding box center [120, 586] width 185 height 12
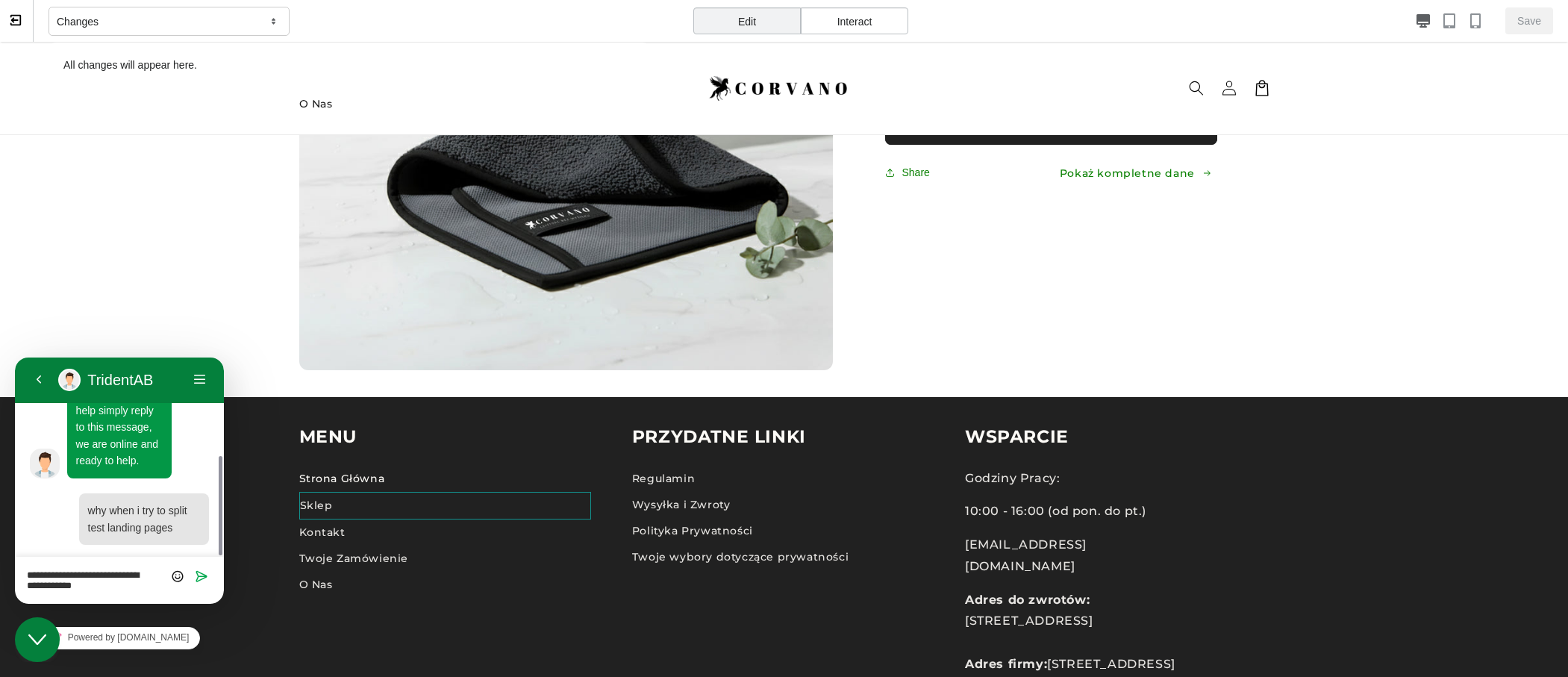
type textarea "**********"
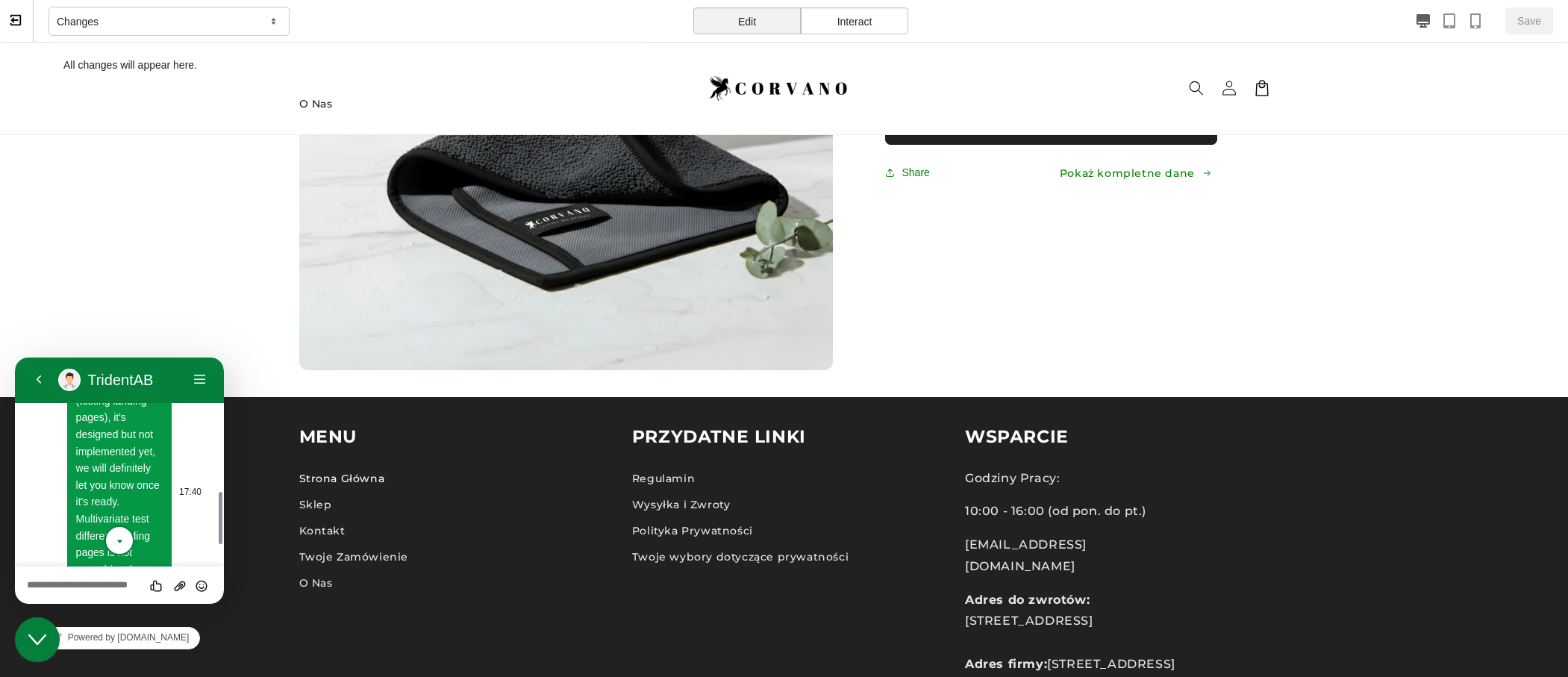
scroll to position [83, 0]
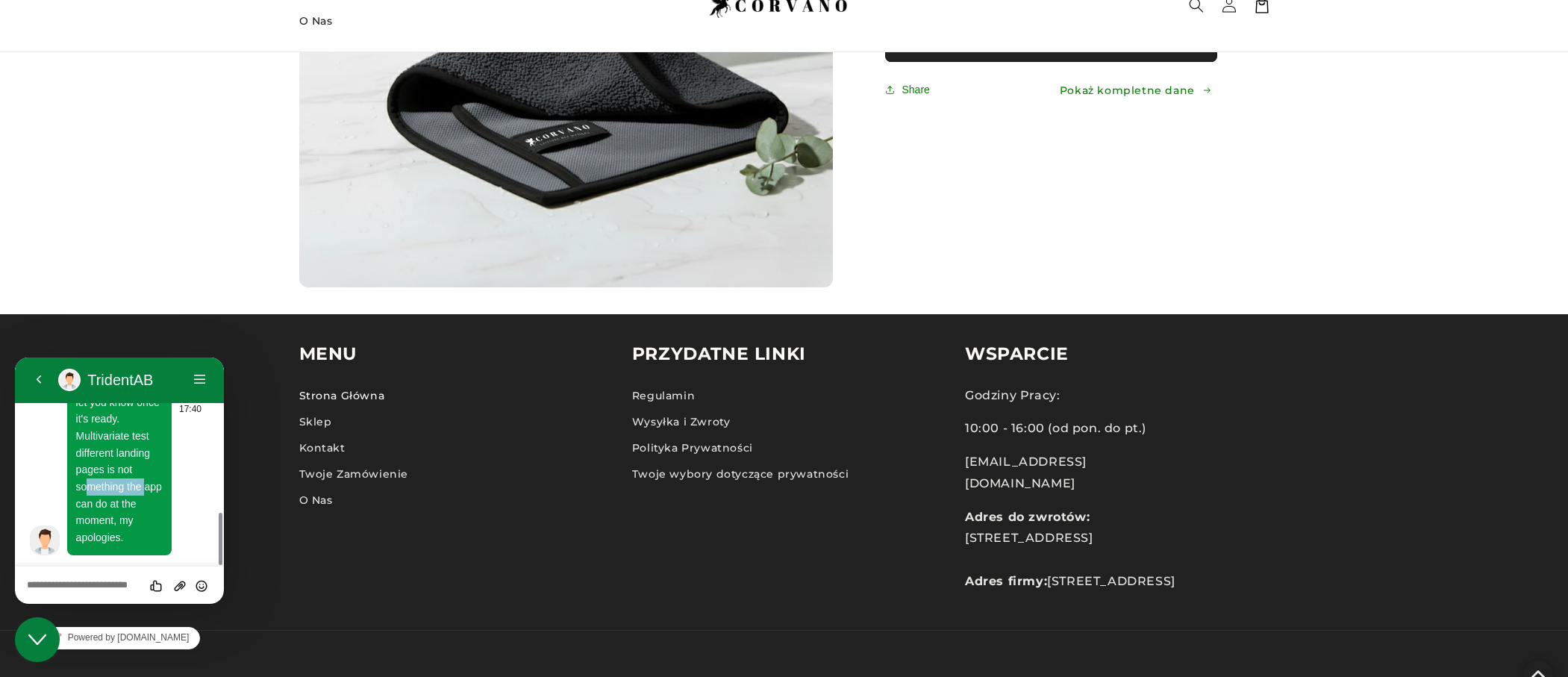
drag, startPoint x: 88, startPoint y: 478, endPoint x: 137, endPoint y: 482, distance: 49.2
click at [147, 478] on p "That's a feature that's in the works (testing landing pages), it's designed but…" at bounding box center [120, 411] width 87 height 271
drag, startPoint x: 124, startPoint y: 485, endPoint x: 131, endPoint y: 487, distance: 7.3
click at [126, 485] on span "That's a feature that's in the works (testing landing pages), it's designed but…" at bounding box center [119, 410] width 86 height 266
click at [100, 501] on span "That's a feature that's in the works (testing landing pages), it's designed but…" at bounding box center [119, 410] width 86 height 266
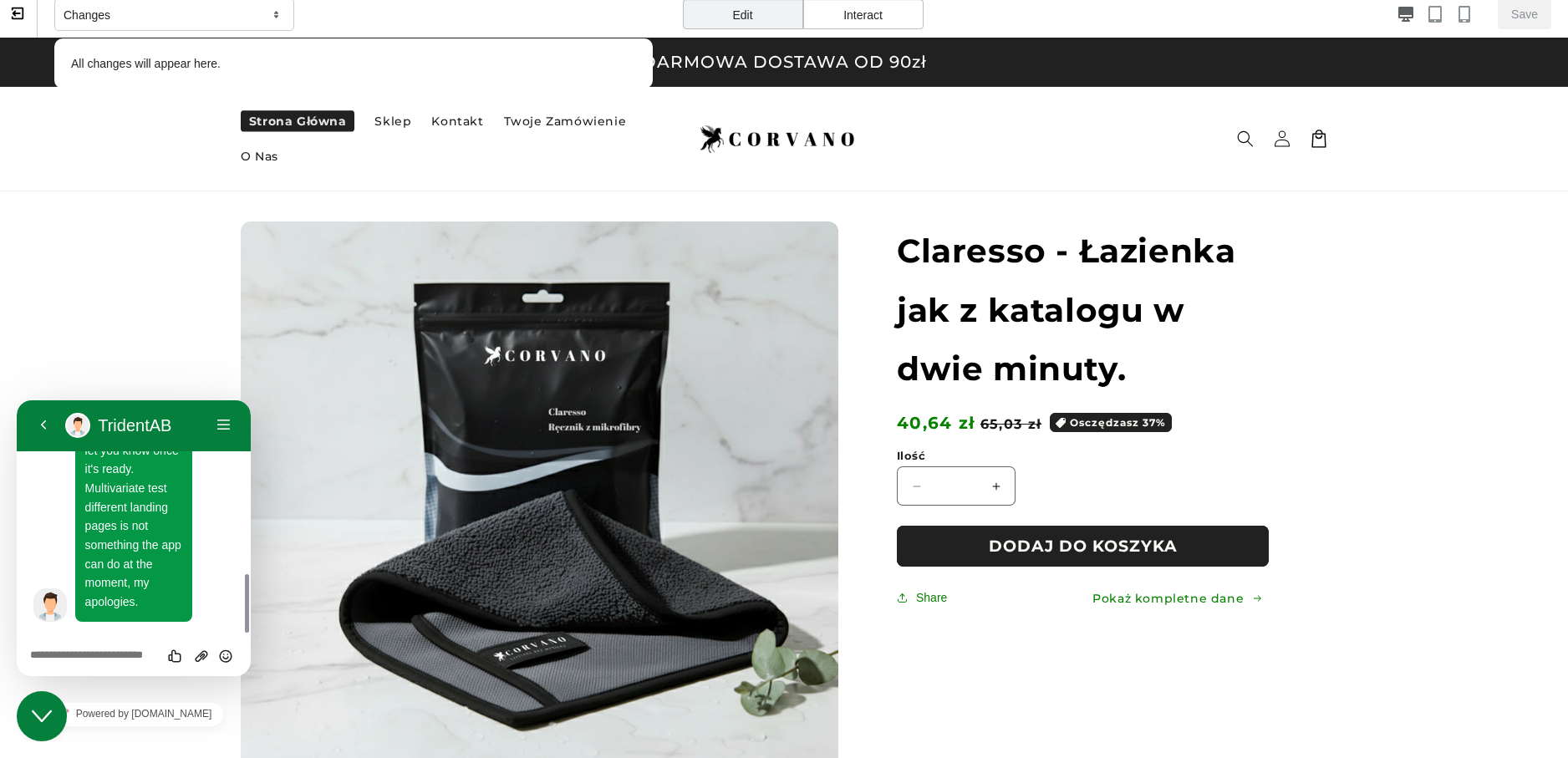
scroll to position [0, 0]
